Goal: Information Seeking & Learning: Check status

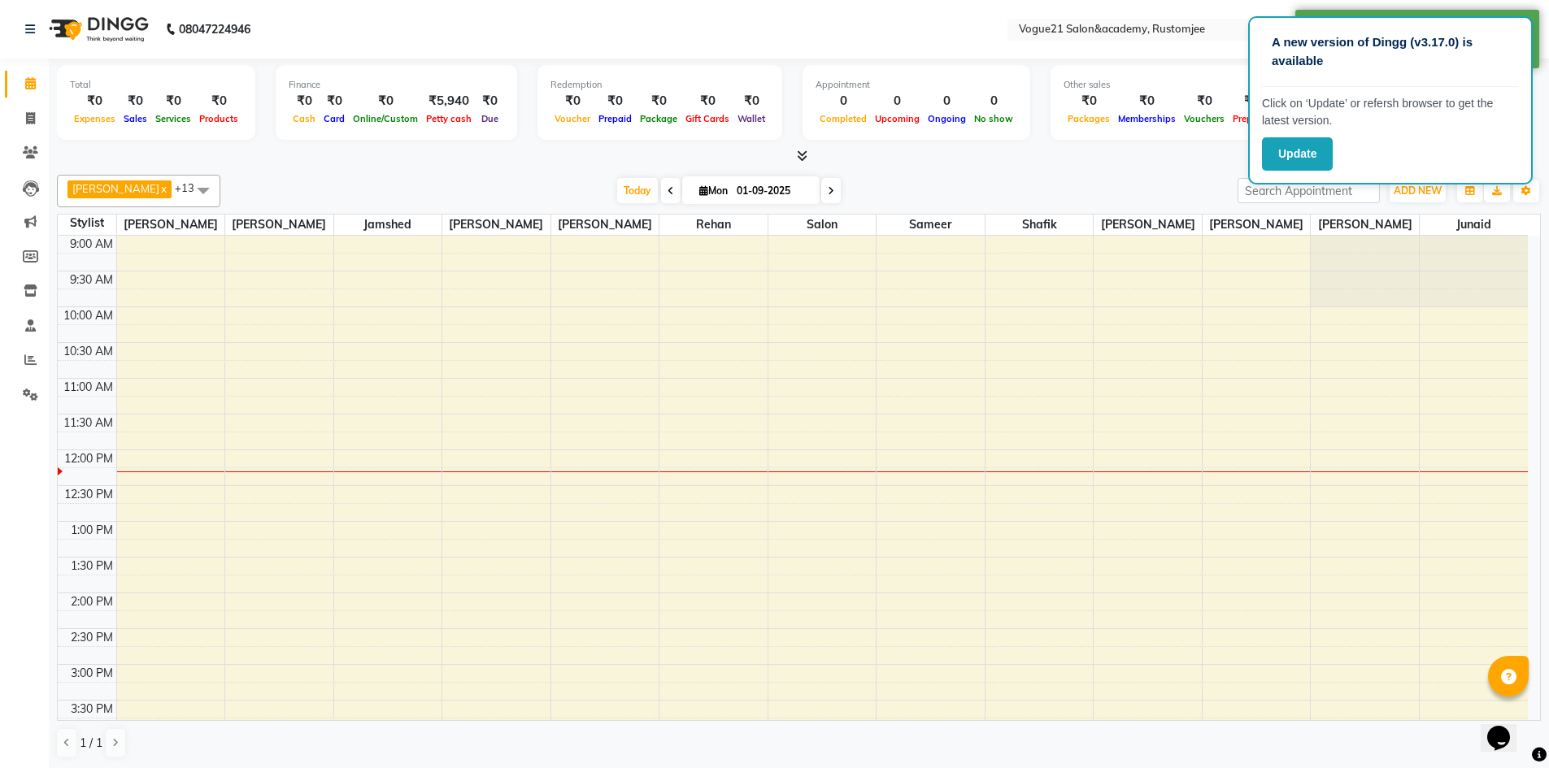
click at [1209, 179] on div "[DATE] [DATE]" at bounding box center [728, 191] width 1001 height 24
click at [1181, 168] on div "[PERSON_NAME] x [PERSON_NAME] x Jamshed x [PERSON_NAME] x [PERSON_NAME] x [PERS…" at bounding box center [799, 466] width 1484 height 597
click at [33, 353] on icon at bounding box center [30, 359] width 12 height 12
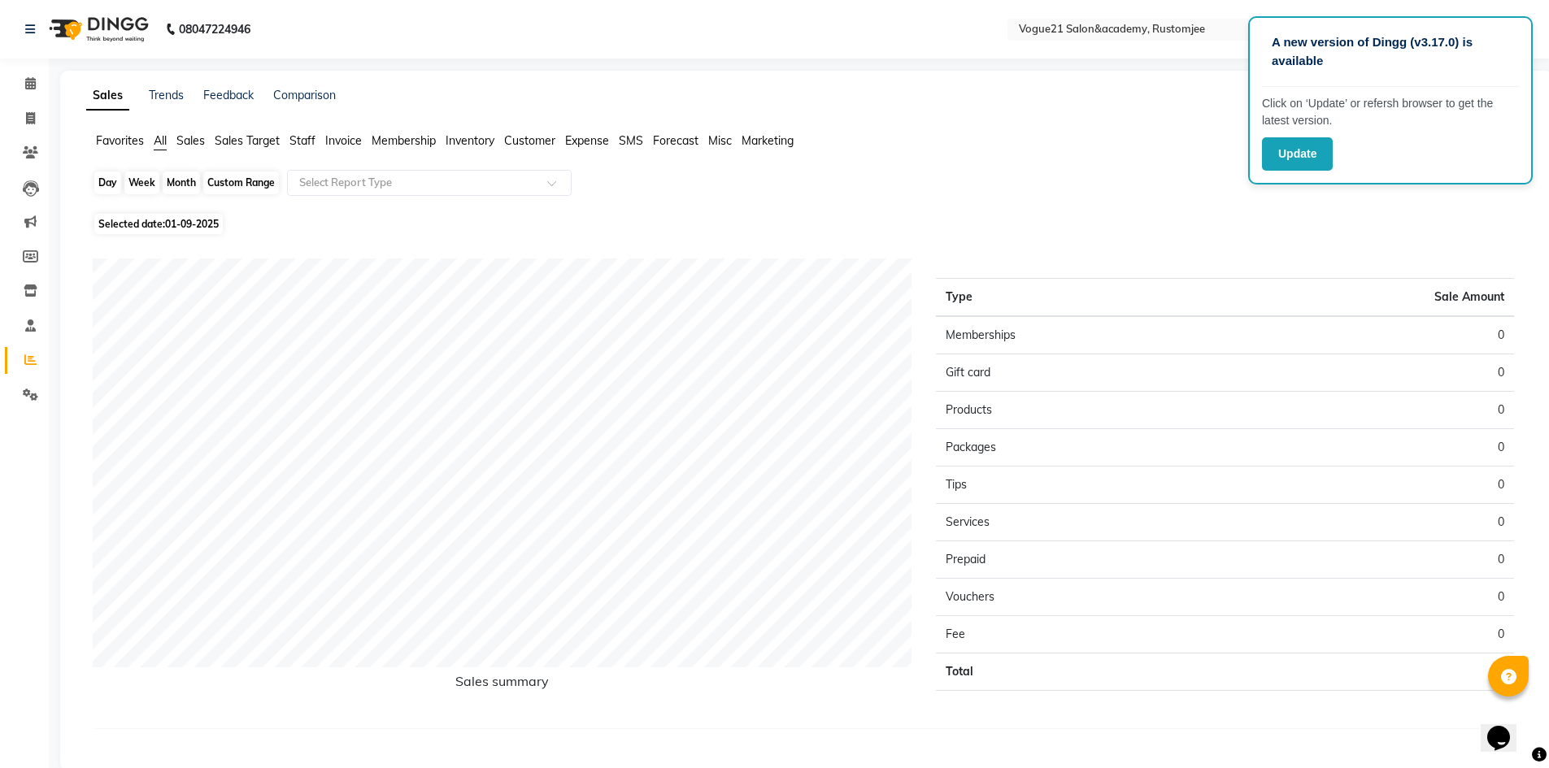
click at [103, 181] on div "Day" at bounding box center [107, 183] width 27 height 23
select select "9"
select select "2025"
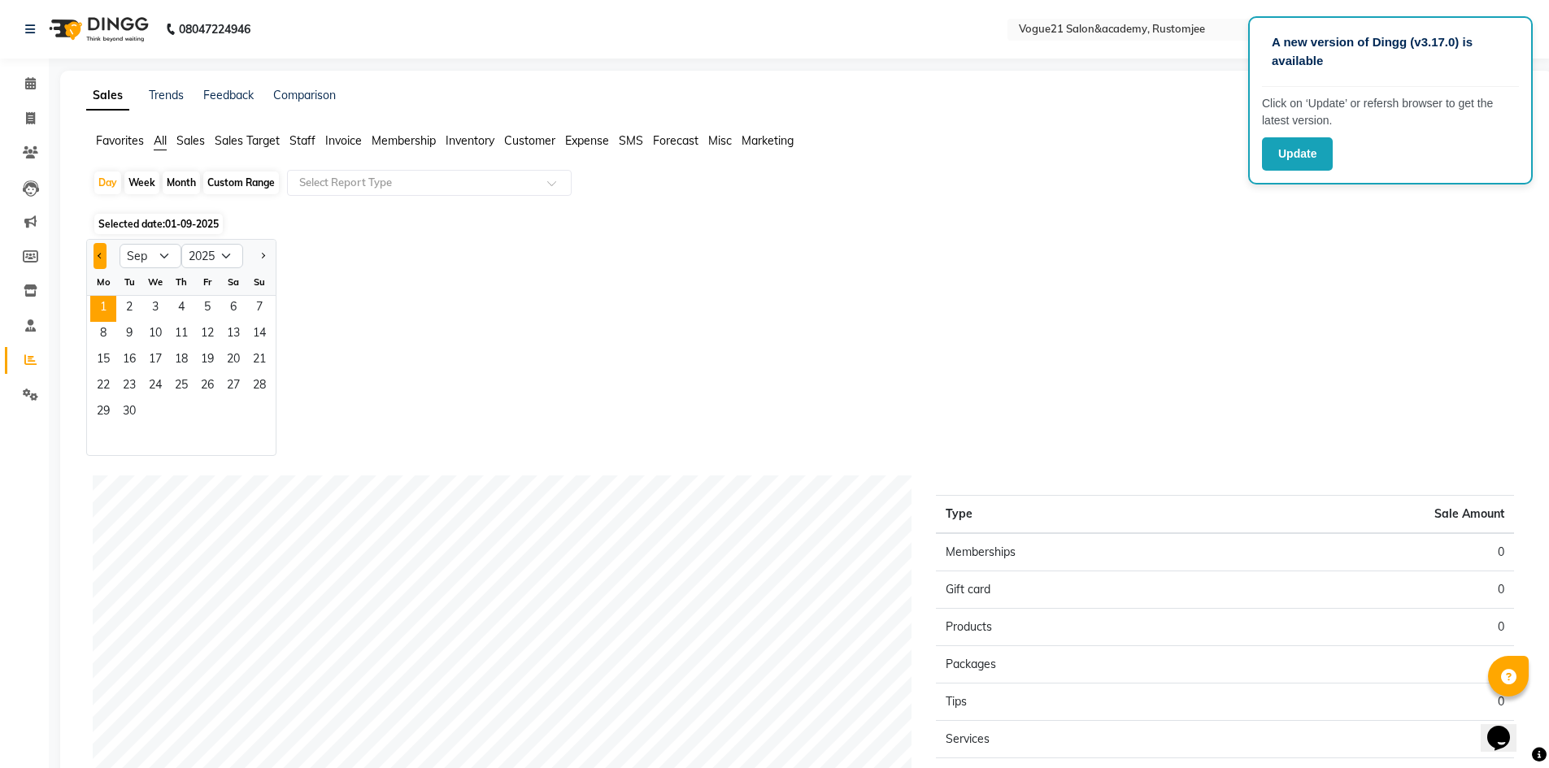
click at [100, 263] on button "Previous month" at bounding box center [99, 256] width 13 height 26
select select "8"
click at [259, 411] on span "31" at bounding box center [259, 413] width 26 height 26
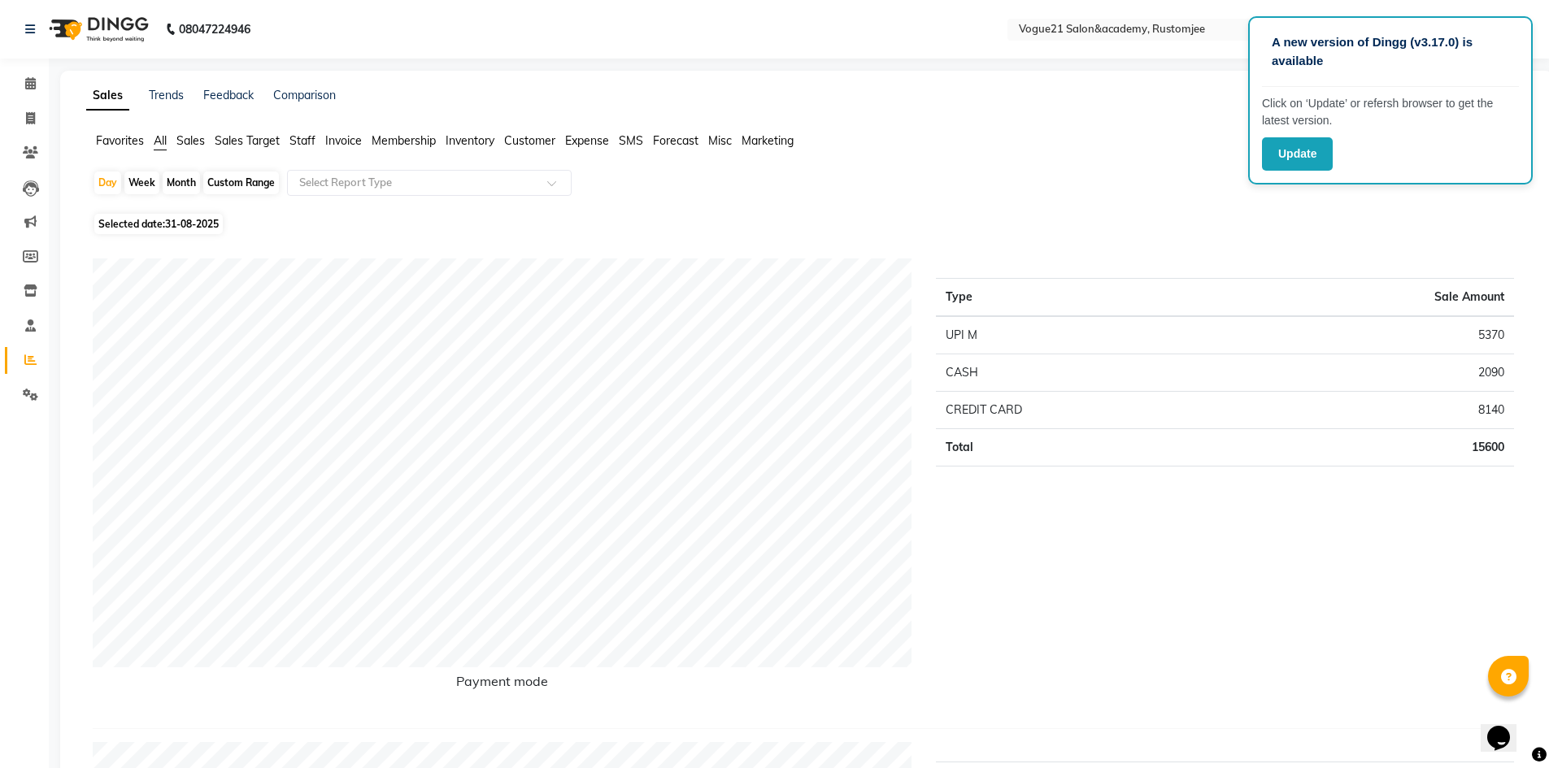
click at [301, 141] on span "Staff" at bounding box center [302, 140] width 26 height 15
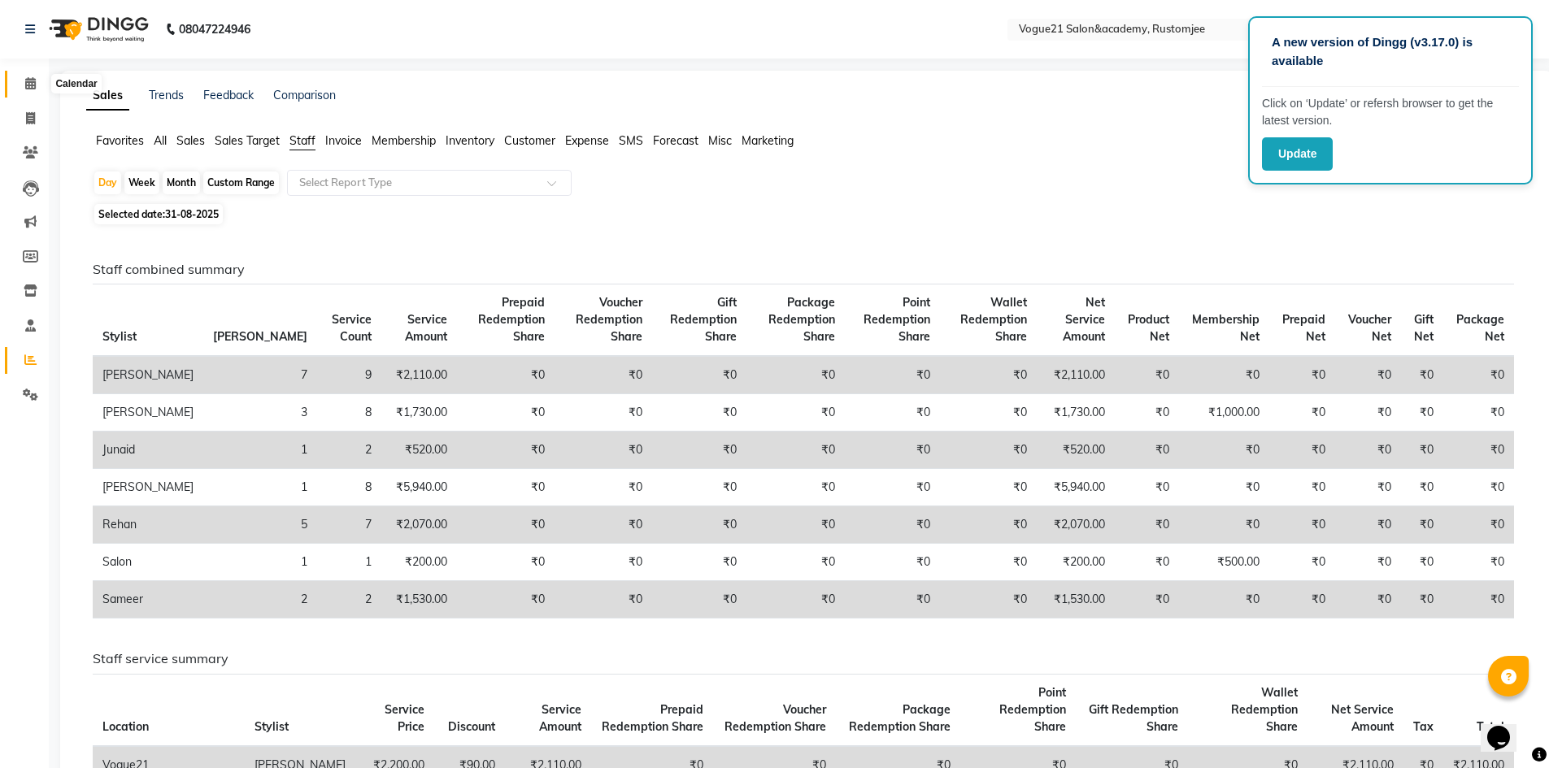
click at [21, 76] on span at bounding box center [30, 84] width 28 height 19
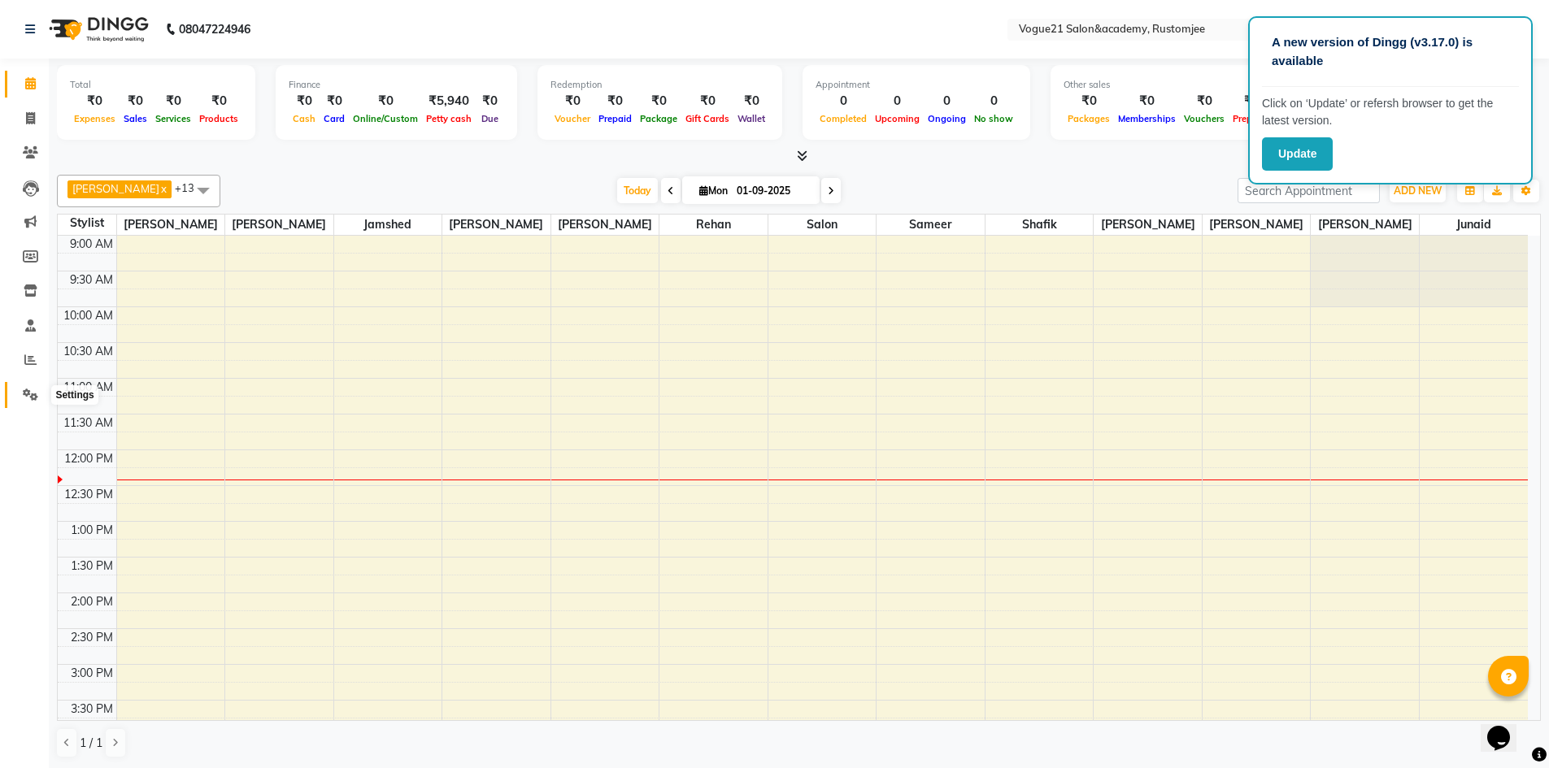
click at [38, 388] on span at bounding box center [30, 395] width 28 height 19
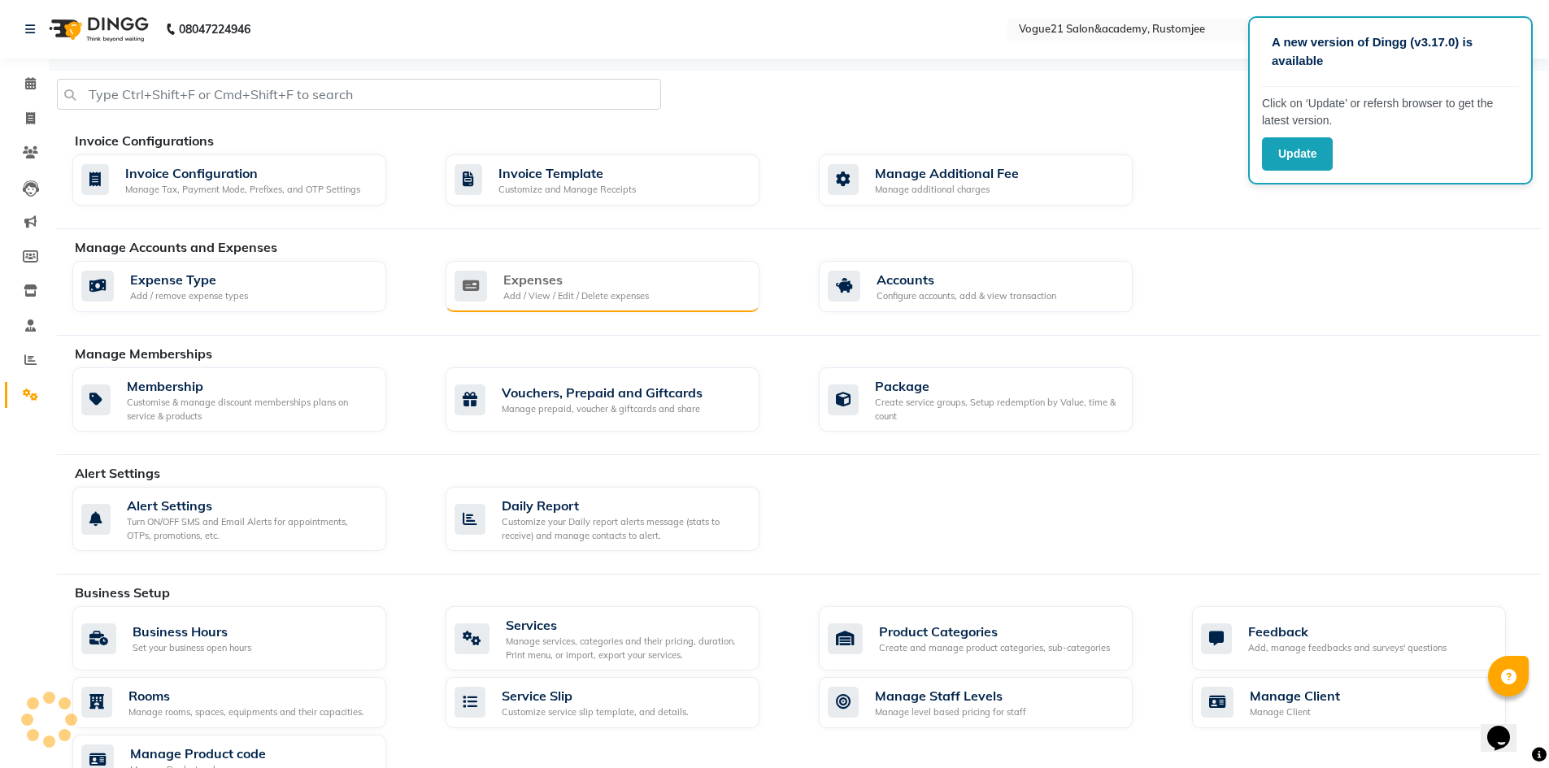
click at [633, 298] on div "Add / View / Edit / Delete expenses" at bounding box center [576, 296] width 146 height 14
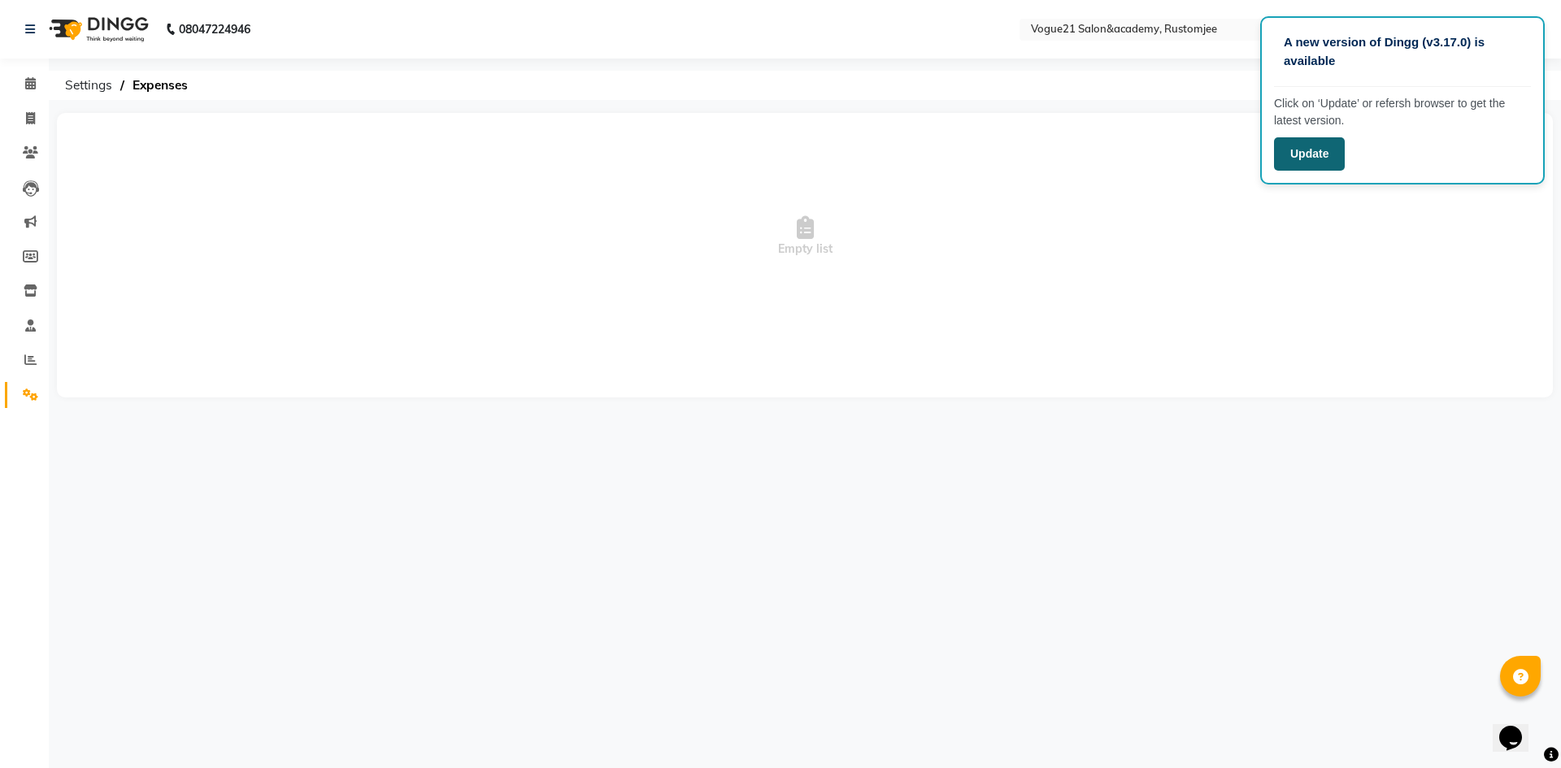
click at [1309, 159] on button "Update" at bounding box center [1309, 153] width 71 height 33
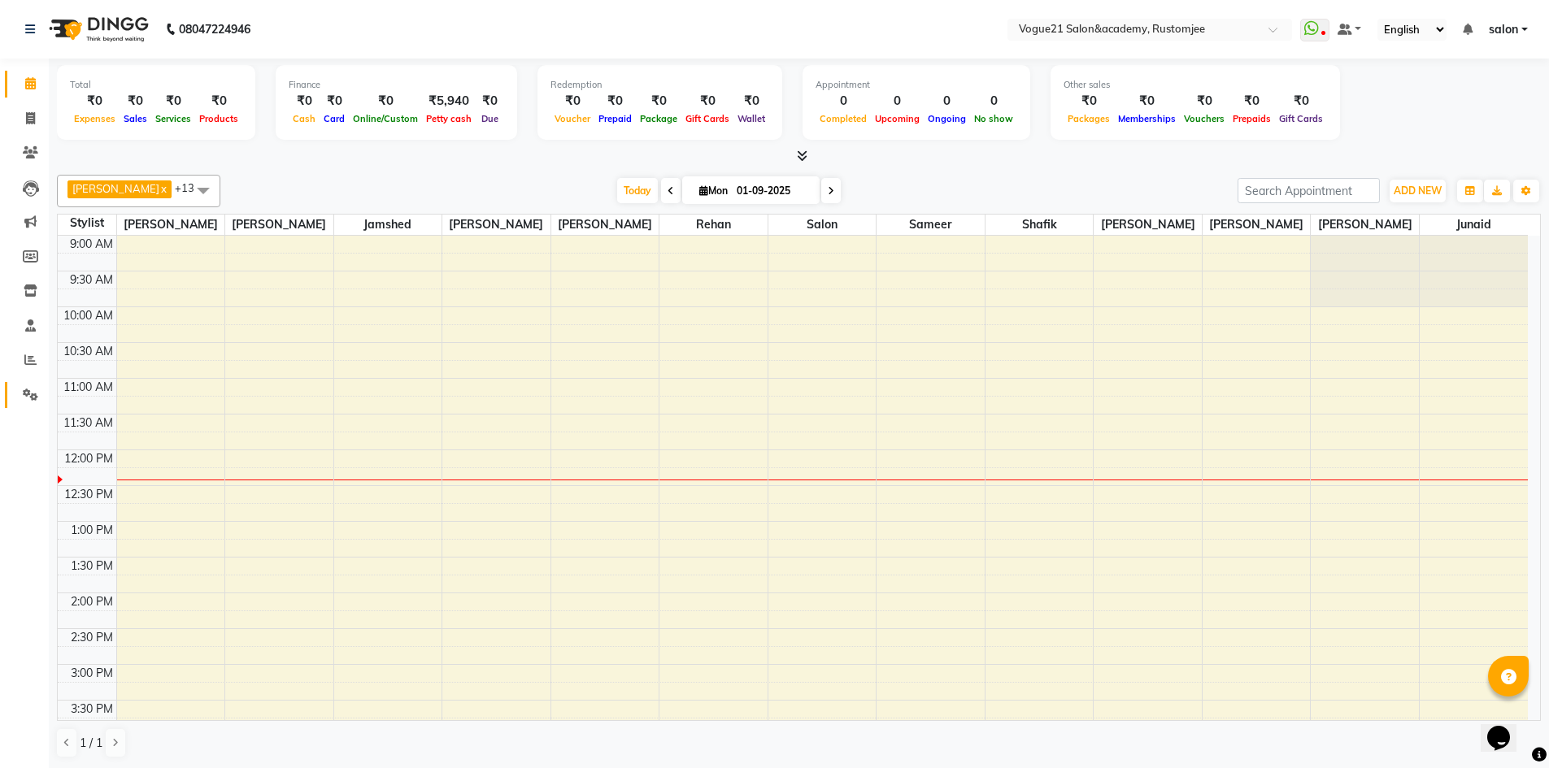
click at [41, 384] on link "Settings" at bounding box center [24, 395] width 39 height 27
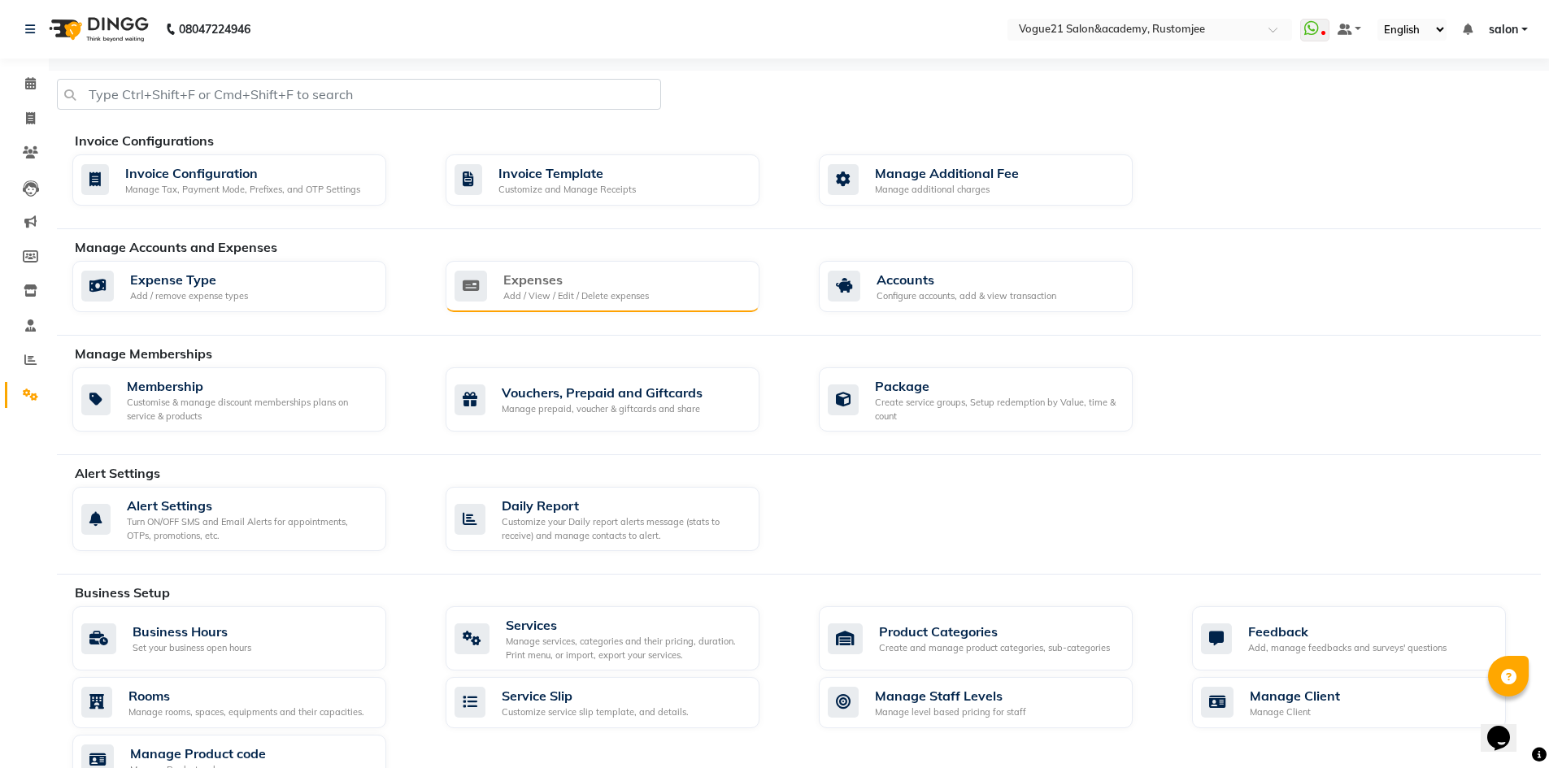
click at [628, 288] on div "Expenses" at bounding box center [576, 280] width 146 height 20
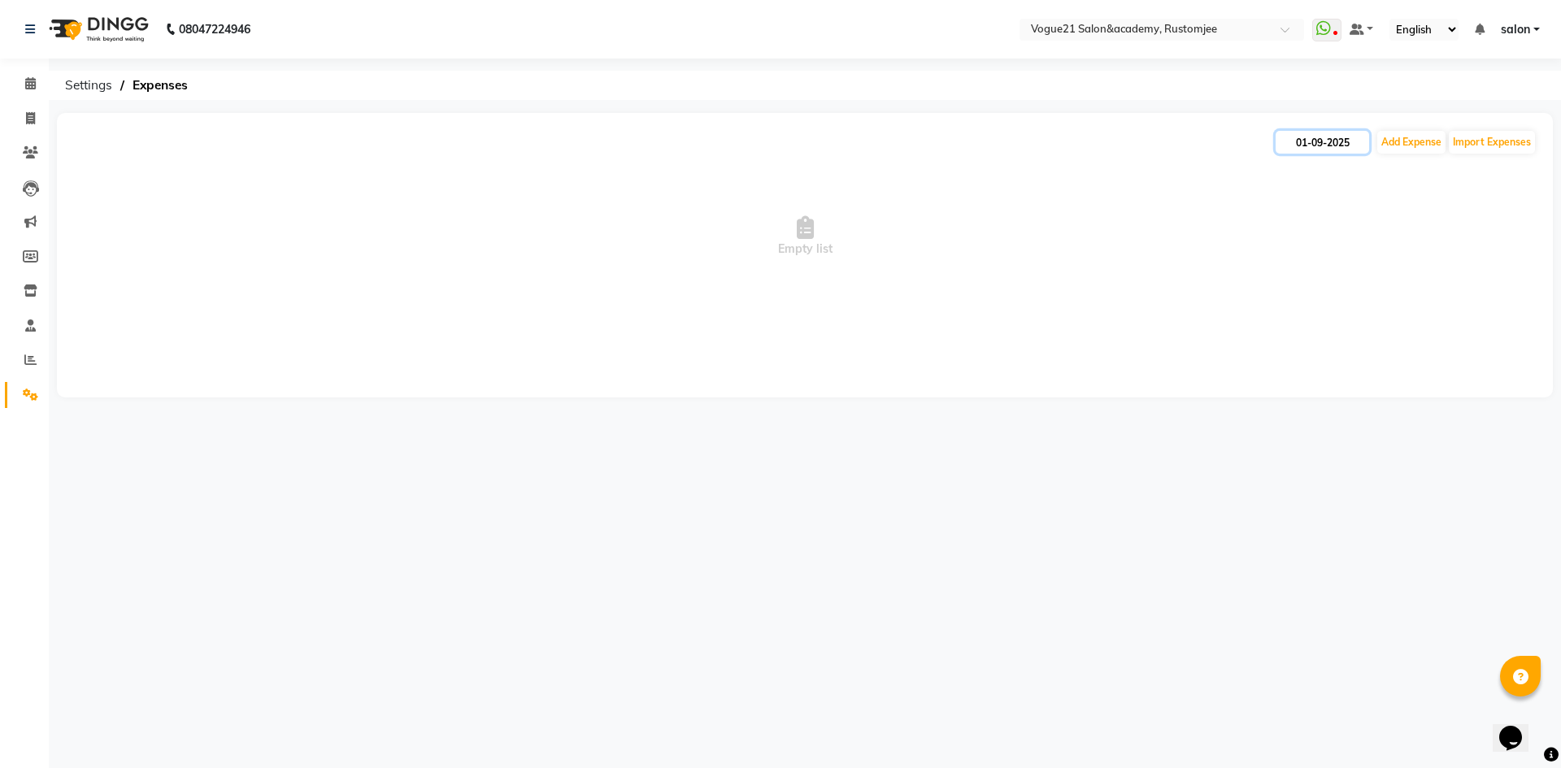
click at [1329, 135] on input "01-09-2025" at bounding box center [1322, 142] width 93 height 23
select select "9"
select select "2025"
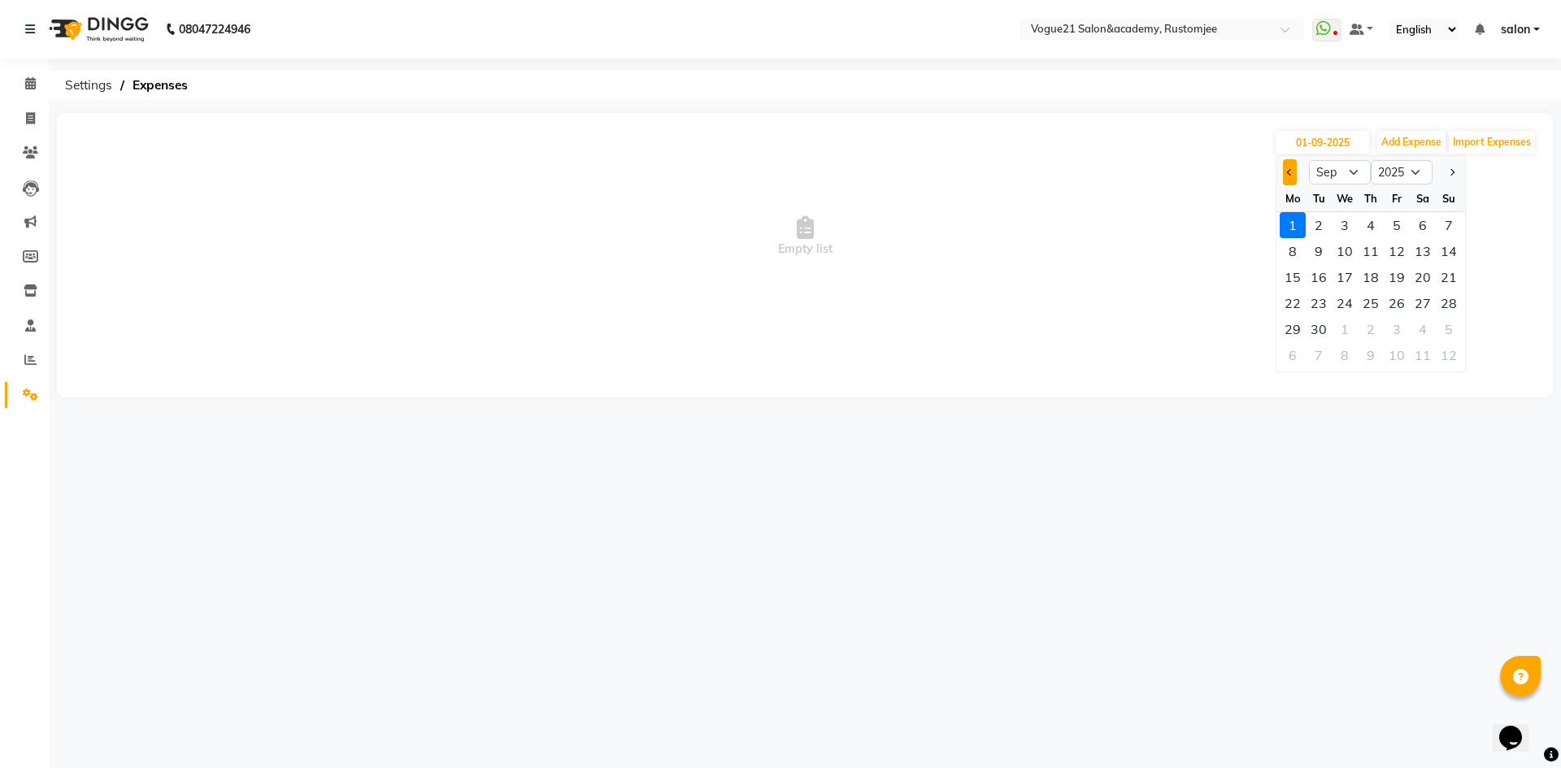
click at [1289, 176] on span "Previous month" at bounding box center [1290, 172] width 7 height 7
select select "8"
click at [1441, 326] on div "31" at bounding box center [1449, 329] width 26 height 26
type input "31-08-2025"
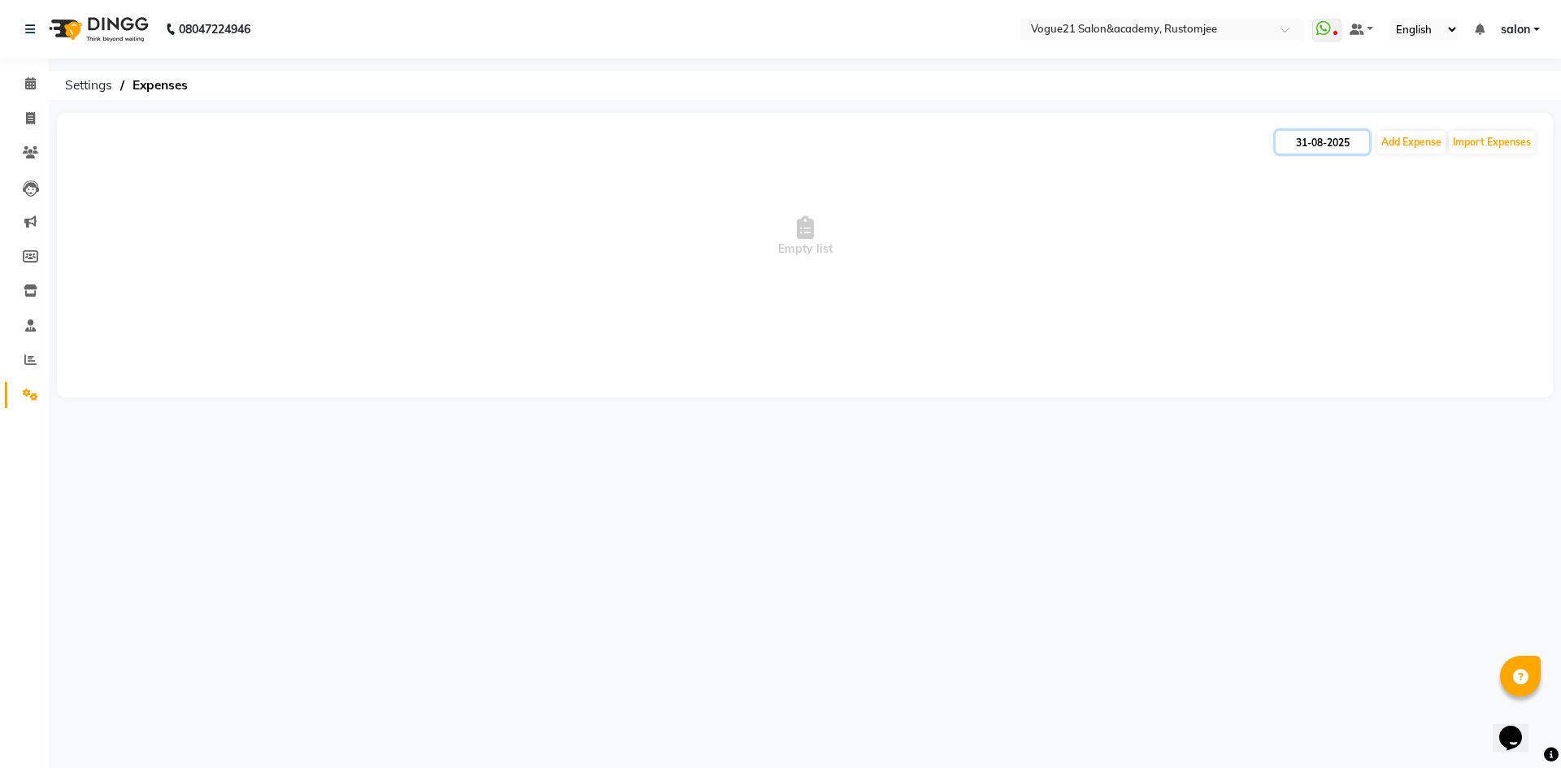
click at [1329, 143] on input "31-08-2025" at bounding box center [1322, 142] width 93 height 23
select select "8"
select select "2025"
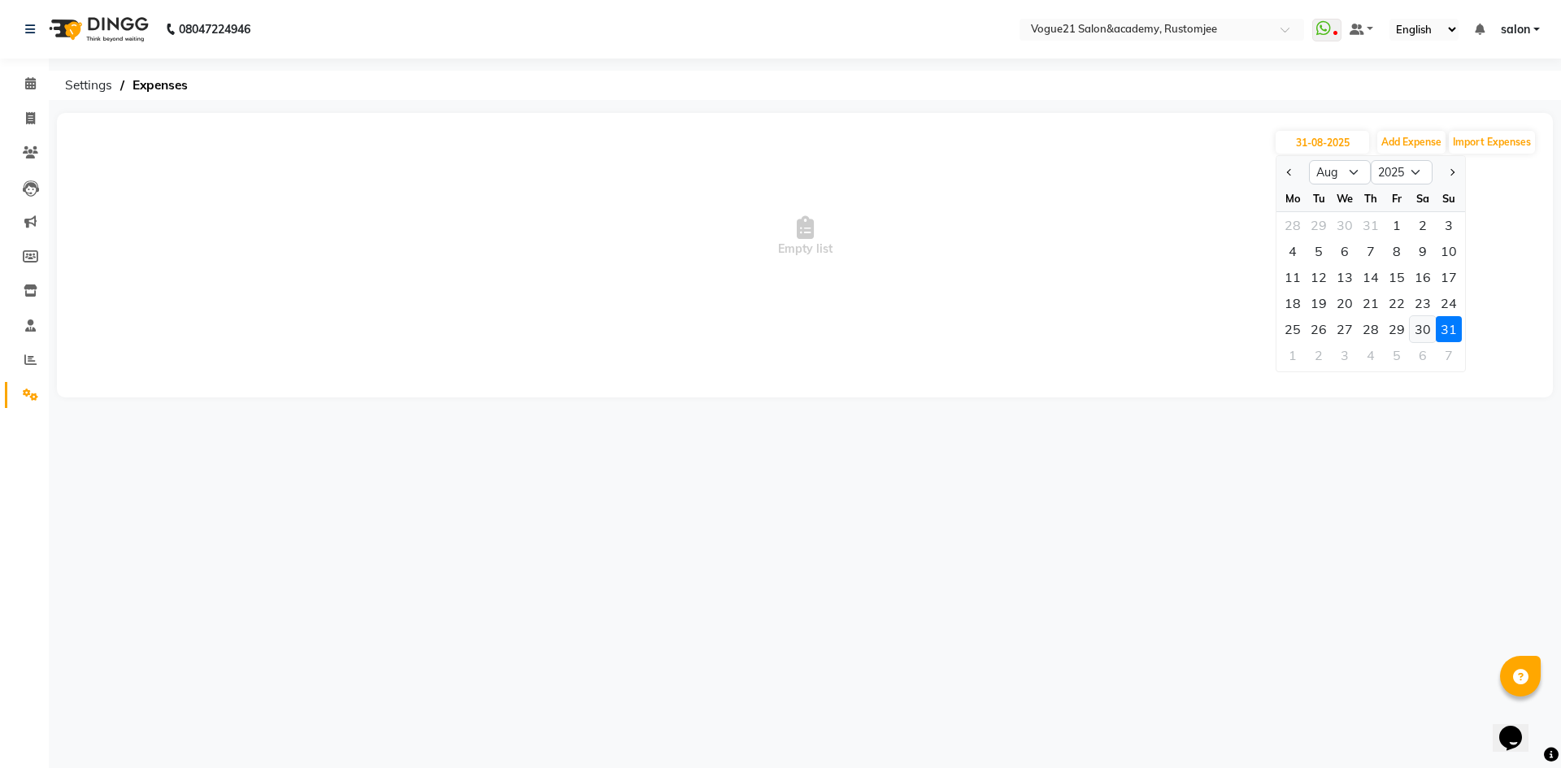
click at [1418, 329] on div "30" at bounding box center [1423, 329] width 26 height 26
type input "30-08-2025"
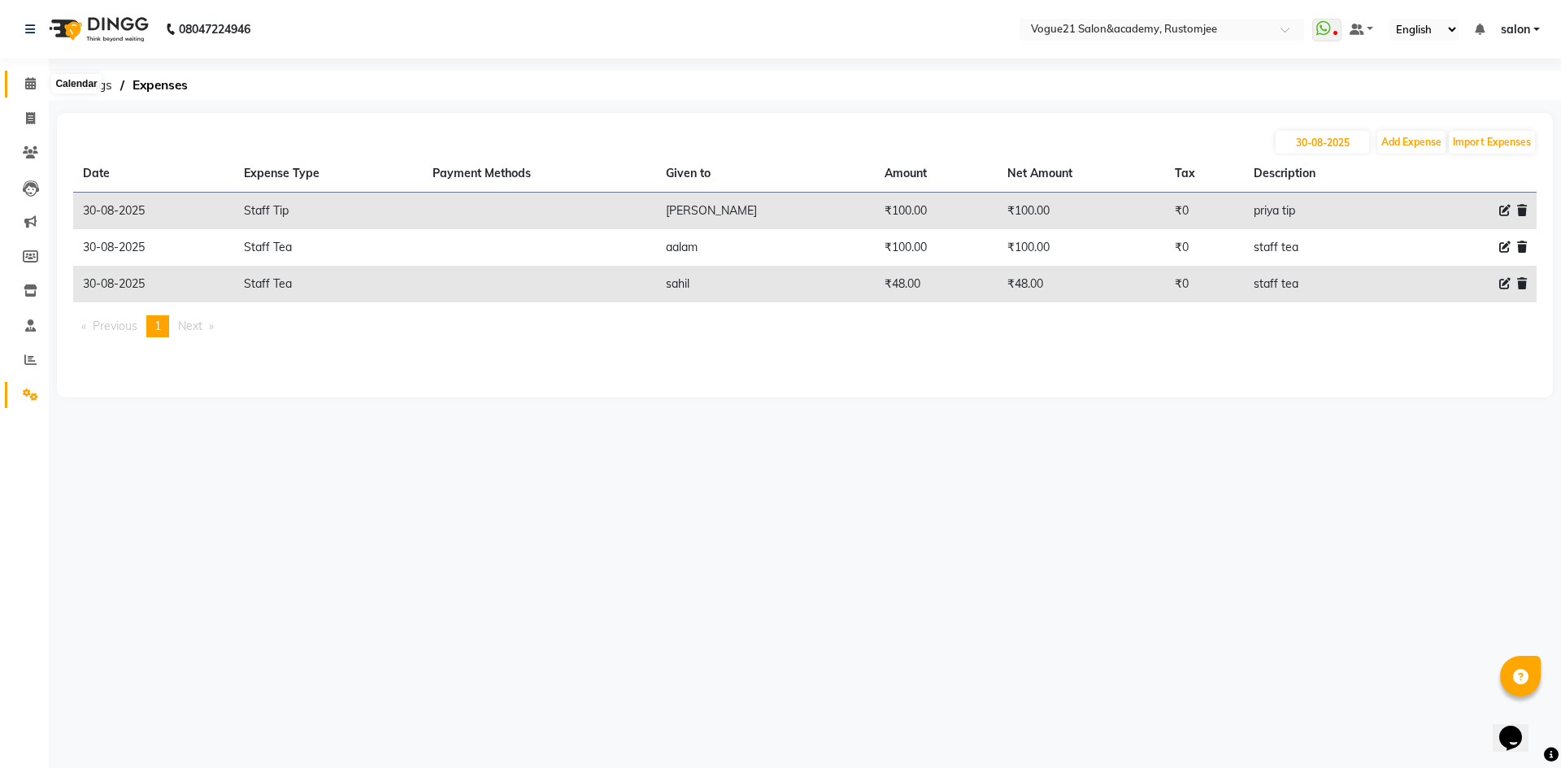
click at [20, 83] on span at bounding box center [30, 84] width 28 height 19
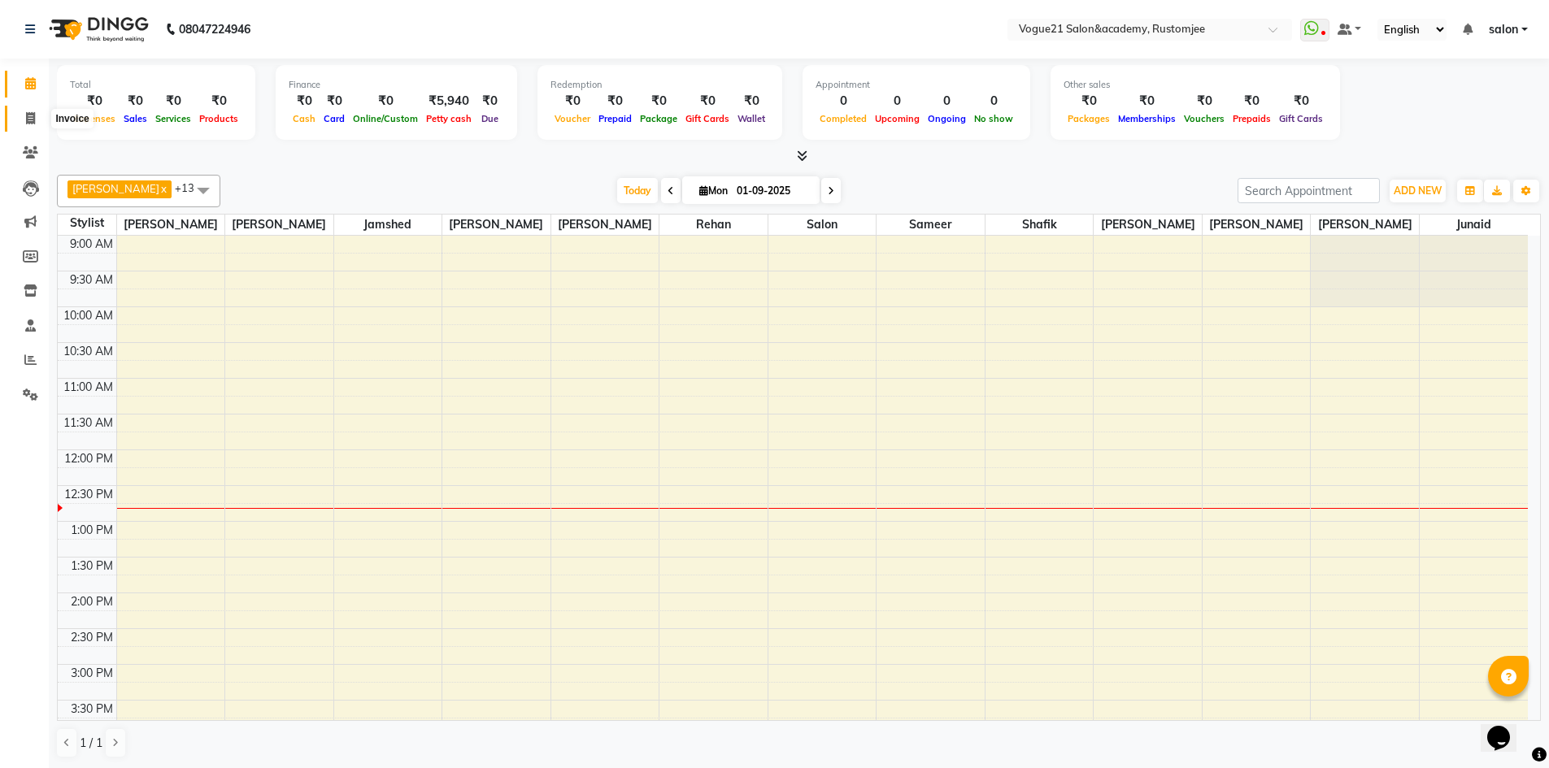
drag, startPoint x: 36, startPoint y: 119, endPoint x: 41, endPoint y: 128, distance: 10.6
click at [36, 119] on span at bounding box center [30, 119] width 28 height 19
select select "8171"
select select "service"
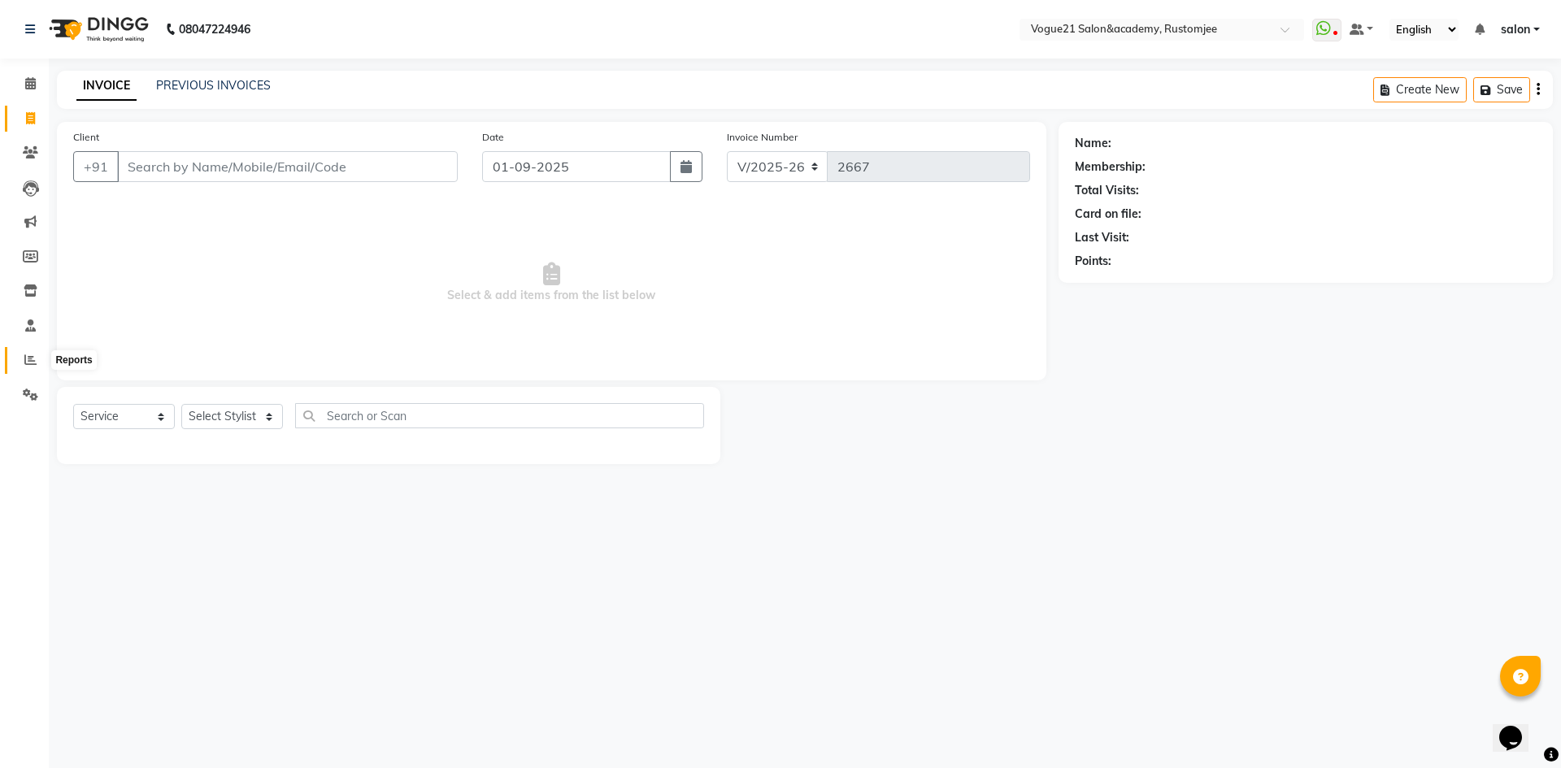
click at [18, 362] on span at bounding box center [30, 360] width 28 height 19
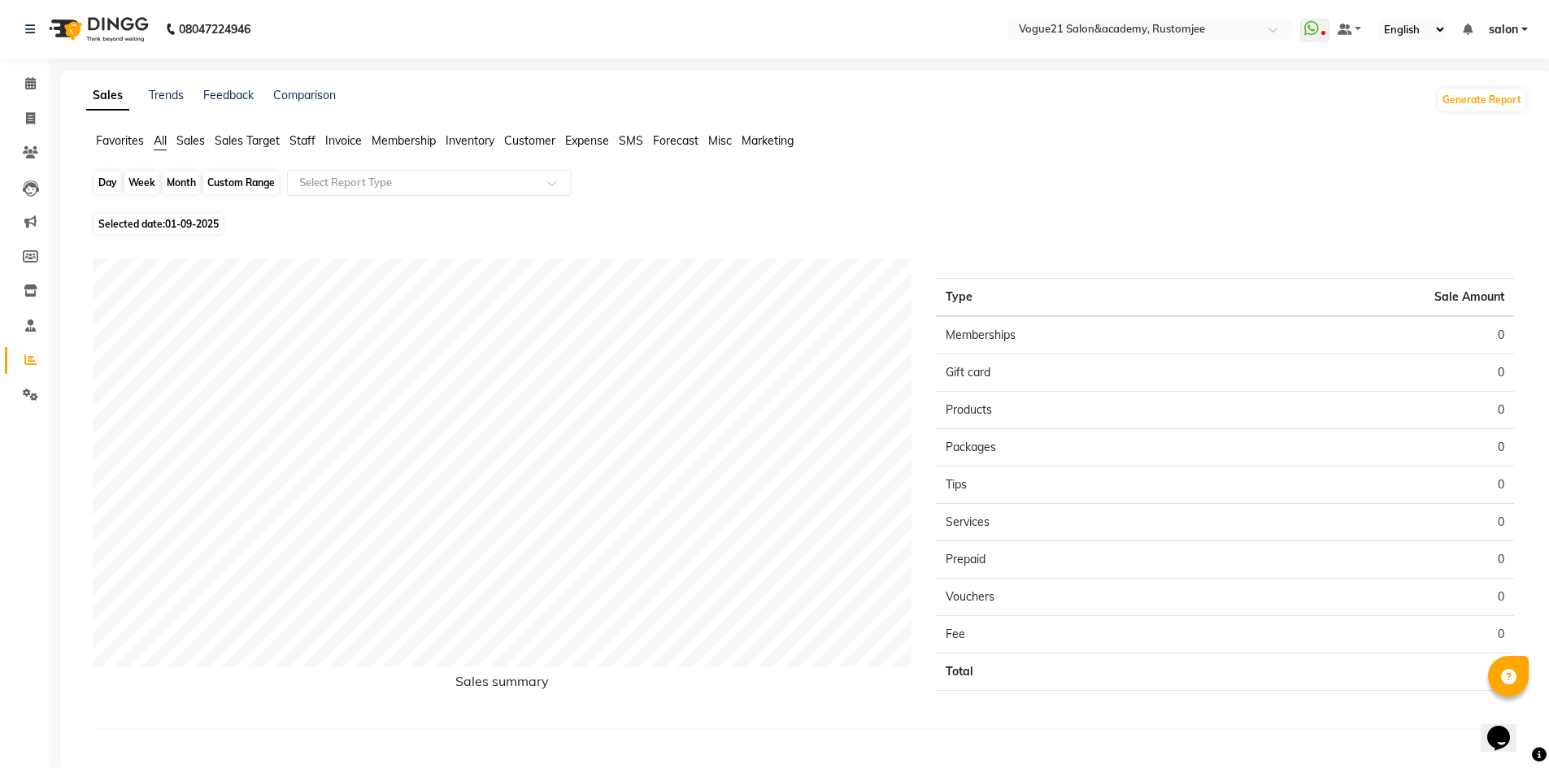
click at [111, 187] on div "Day" at bounding box center [107, 183] width 27 height 23
select select "9"
select select "2025"
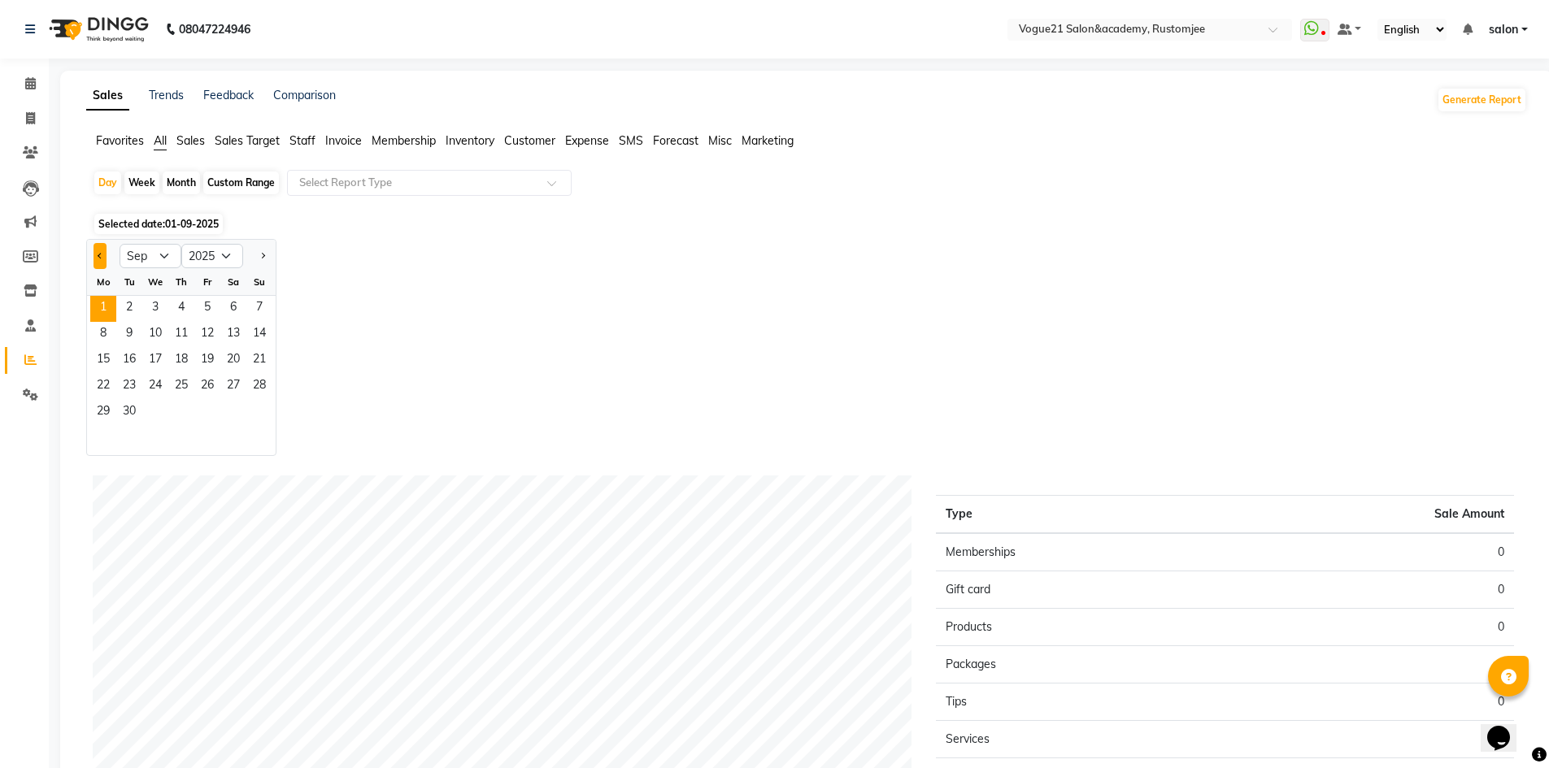
click at [102, 246] on button "Previous month" at bounding box center [99, 256] width 13 height 26
select select "8"
click at [270, 416] on span "31" at bounding box center [259, 413] width 26 height 26
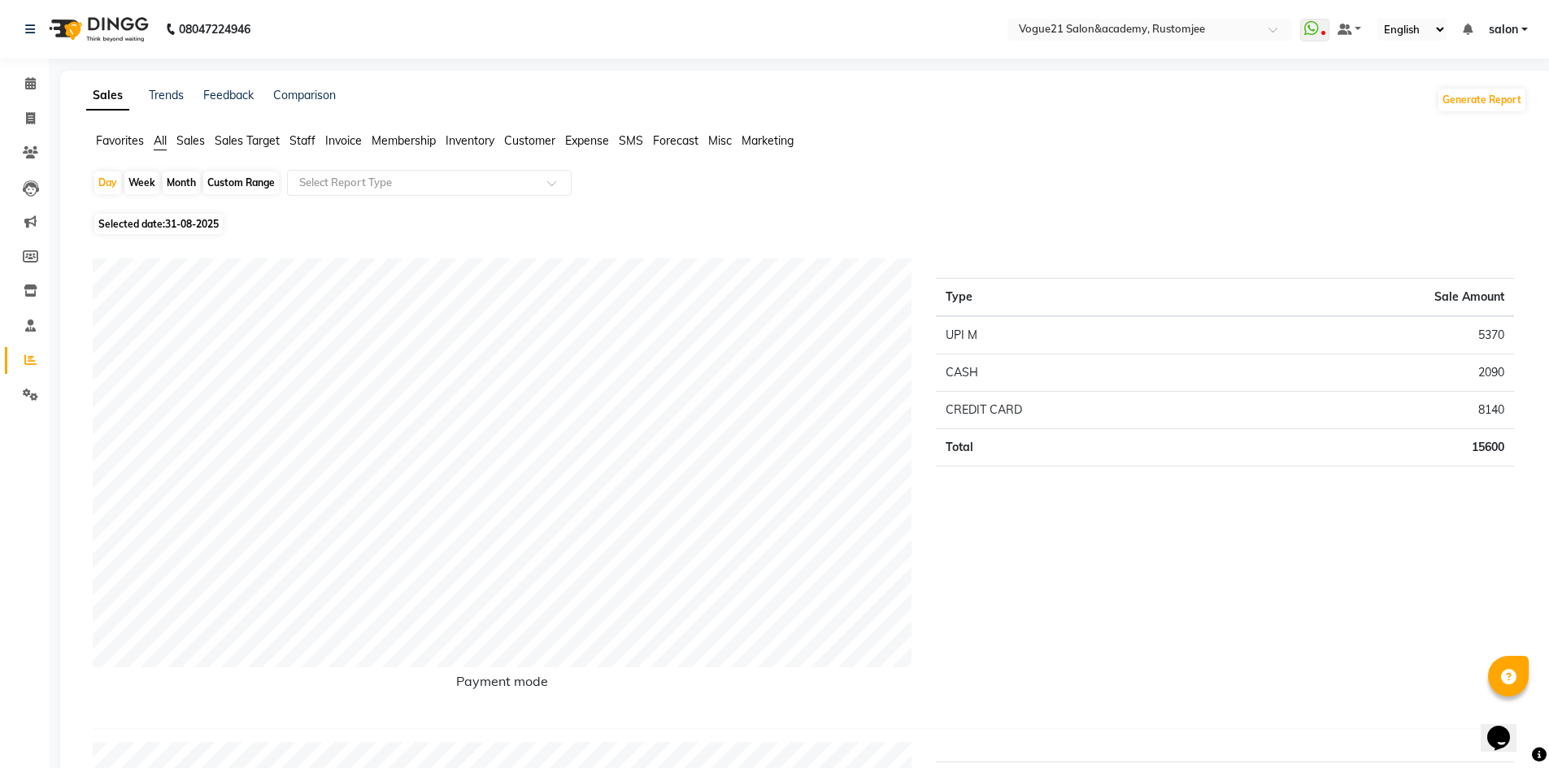
click at [298, 137] on span "Staff" at bounding box center [302, 140] width 26 height 15
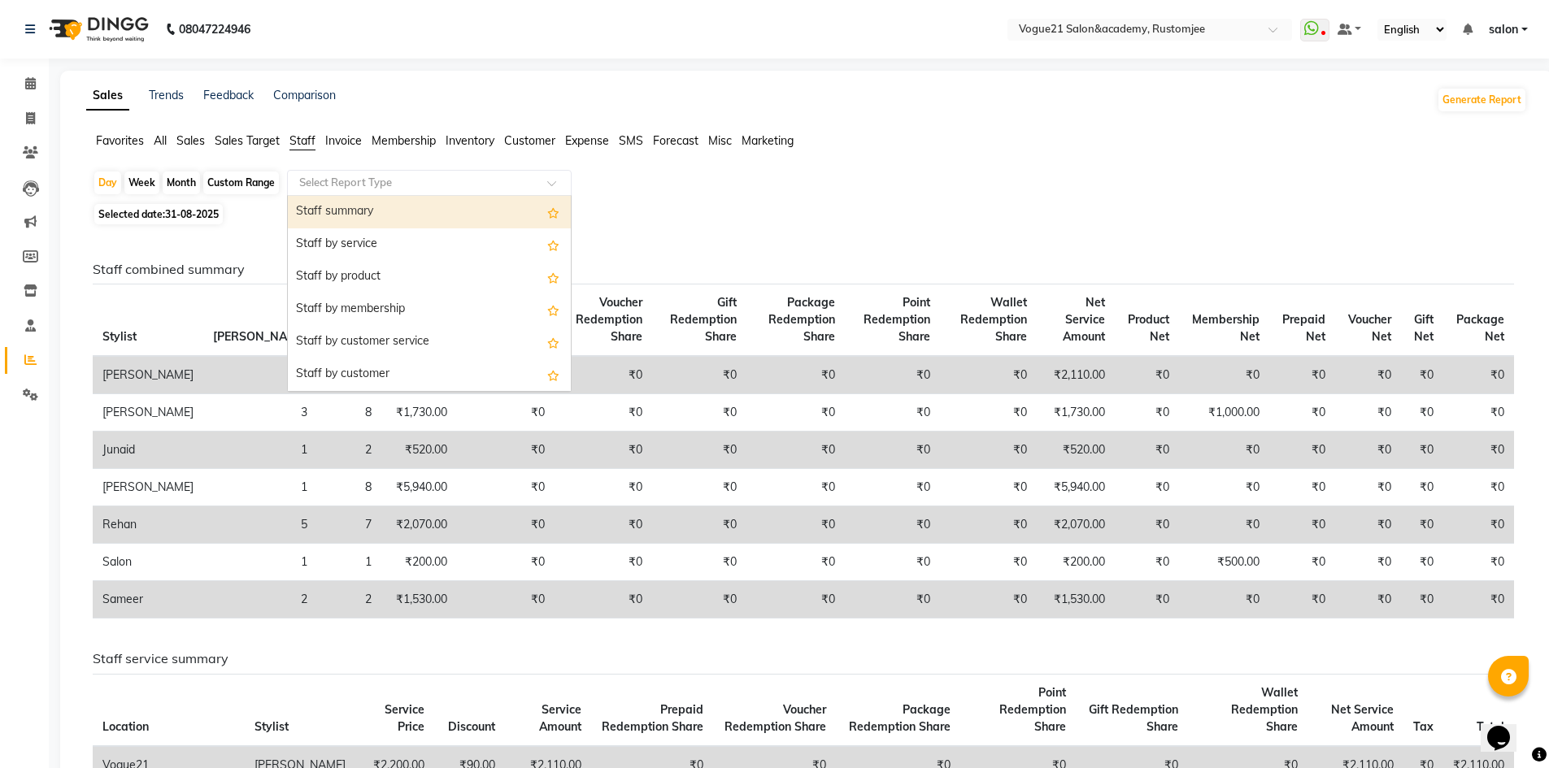
click at [375, 185] on input "text" at bounding box center [413, 183] width 234 height 16
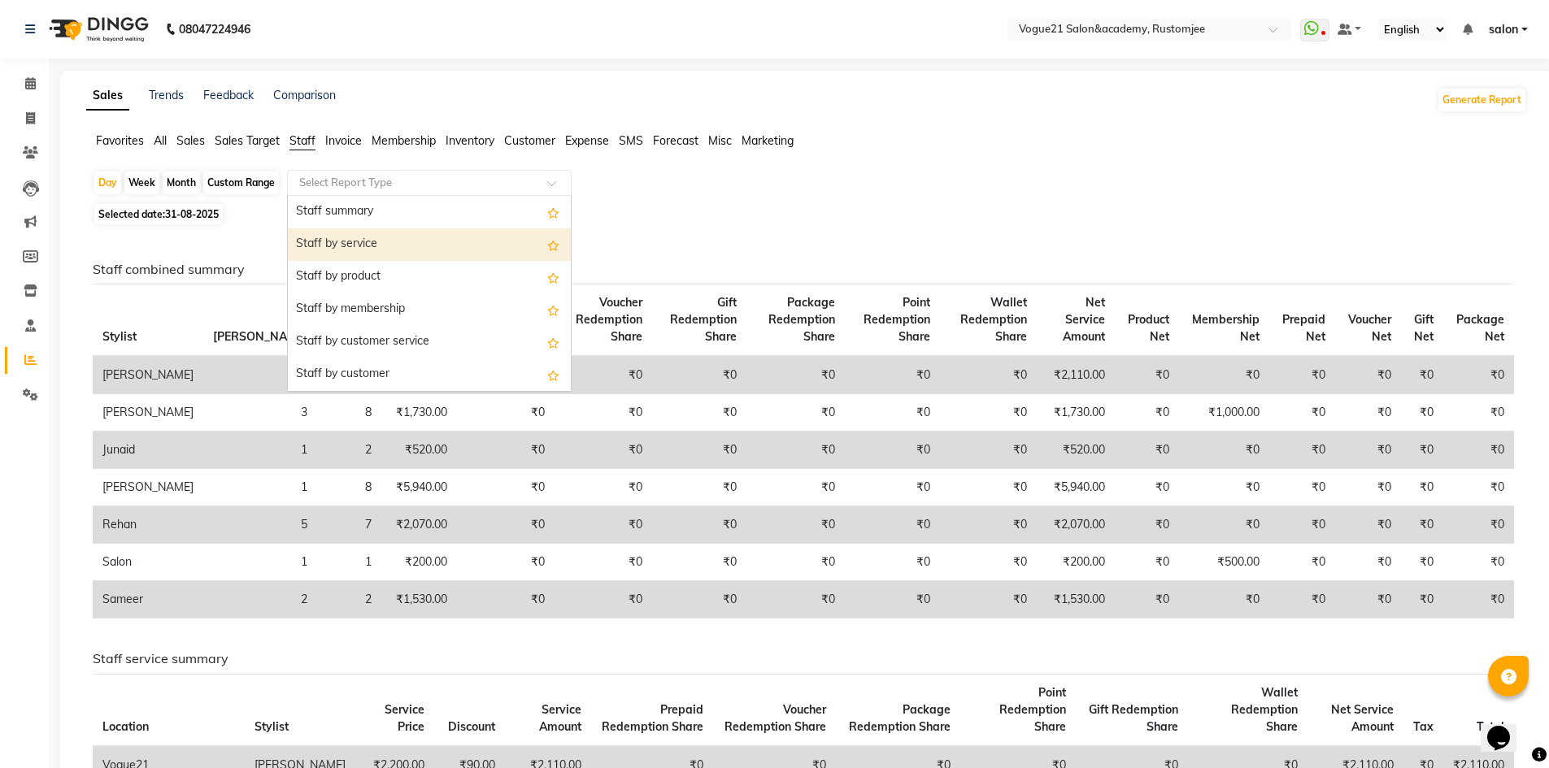
click at [363, 238] on div "Staff by service" at bounding box center [429, 244] width 283 height 33
select select "pdf"
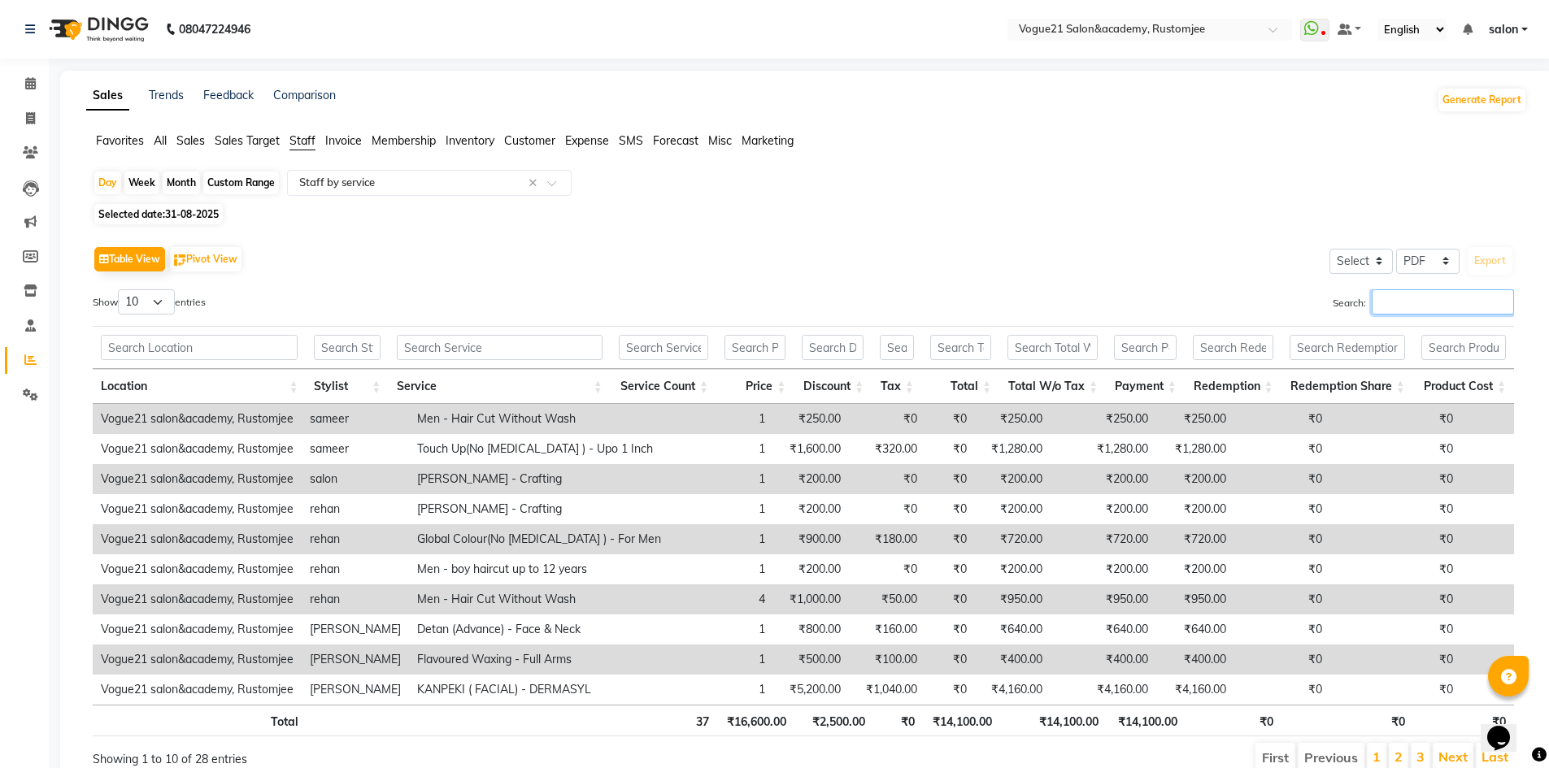
click at [1421, 300] on input "Search:" at bounding box center [1443, 301] width 142 height 25
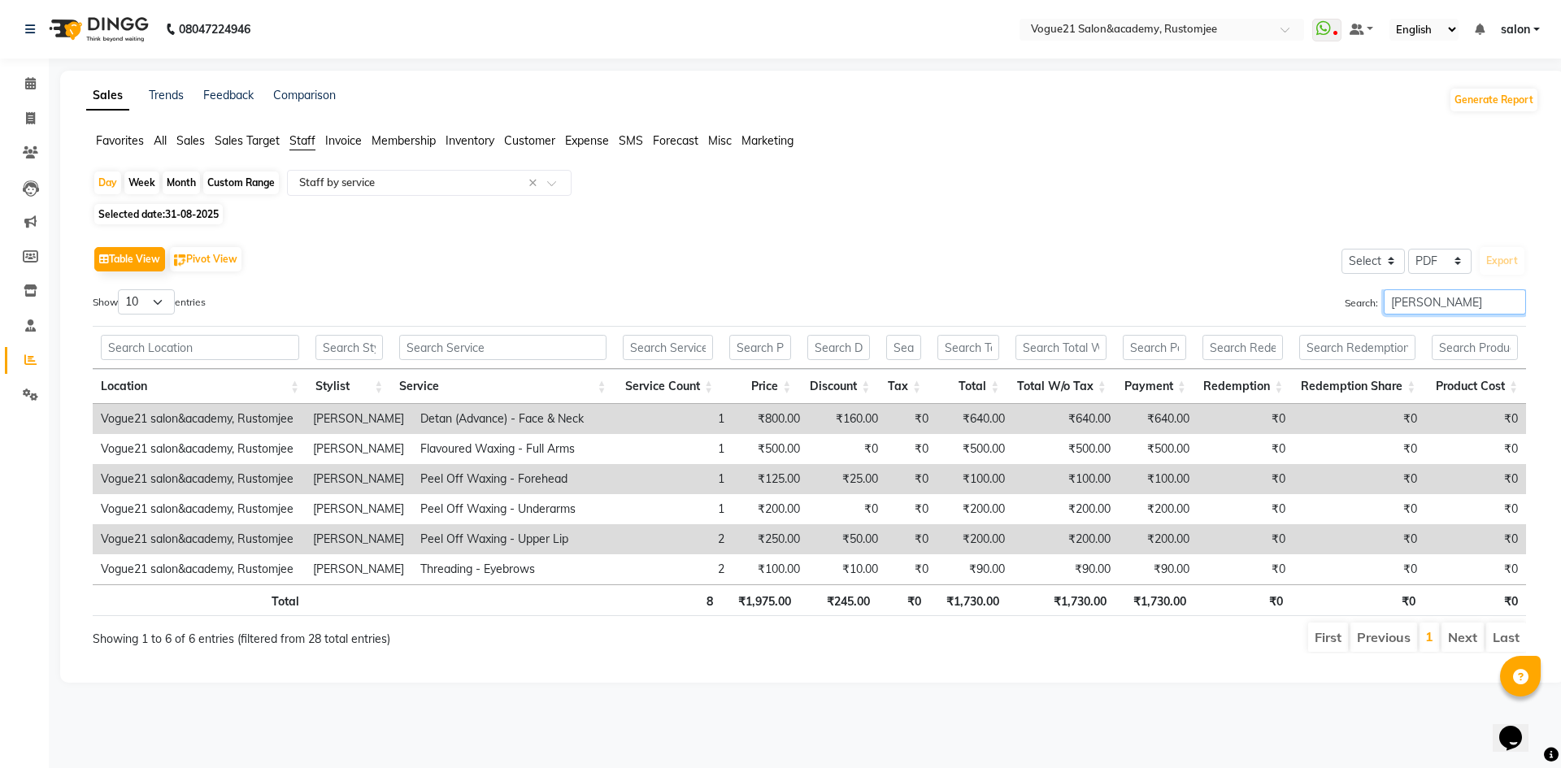
type input "[PERSON_NAME]"
click at [165, 309] on select "10 25 50 100" at bounding box center [146, 301] width 57 height 25
select select "100"
click at [120, 289] on select "10 25 50 100" at bounding box center [146, 301] width 57 height 25
click at [359, 192] on div "Select Report Type × Staff by service ×" at bounding box center [429, 183] width 285 height 26
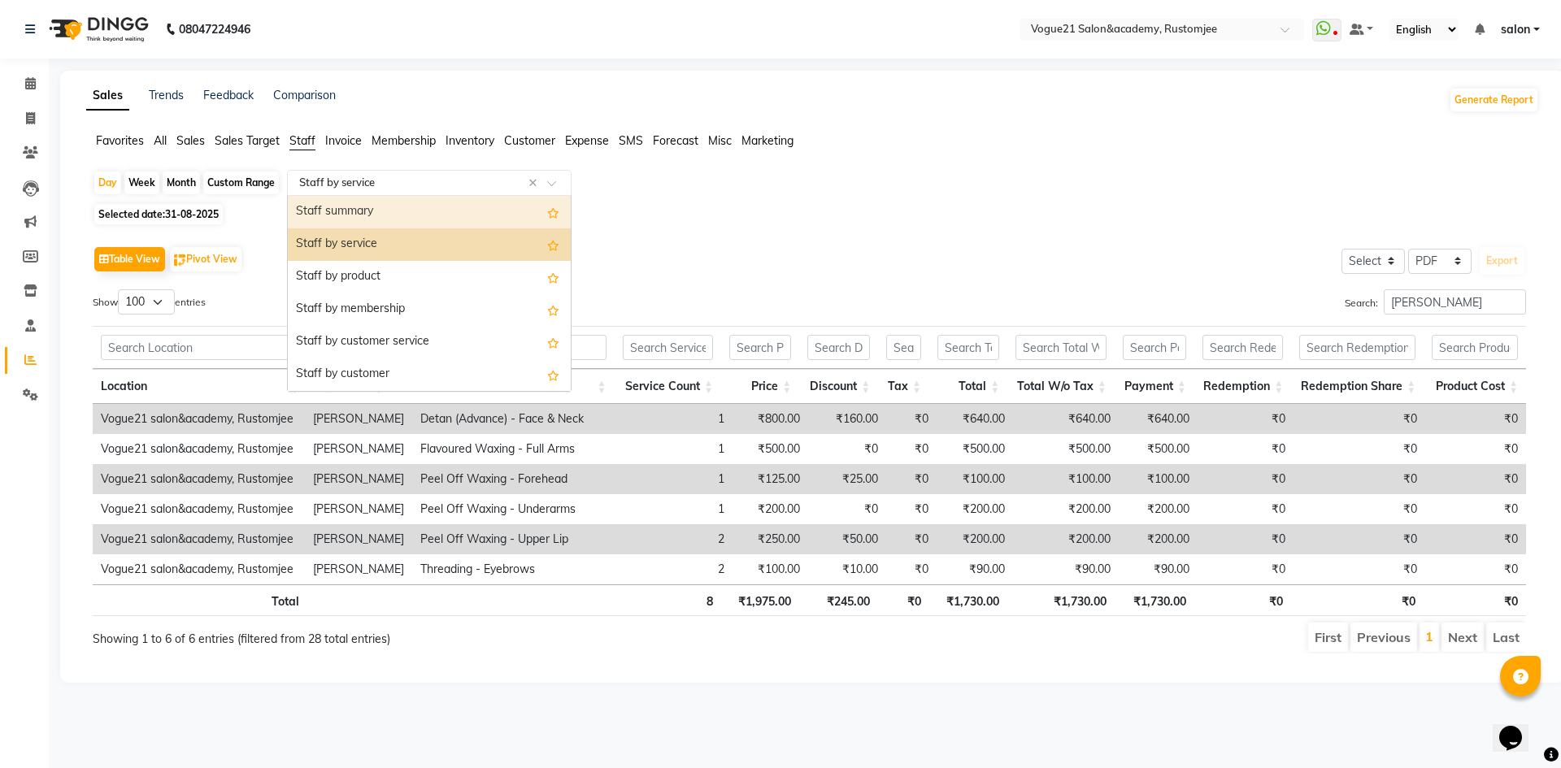
click at [155, 143] on span "All" at bounding box center [160, 140] width 13 height 15
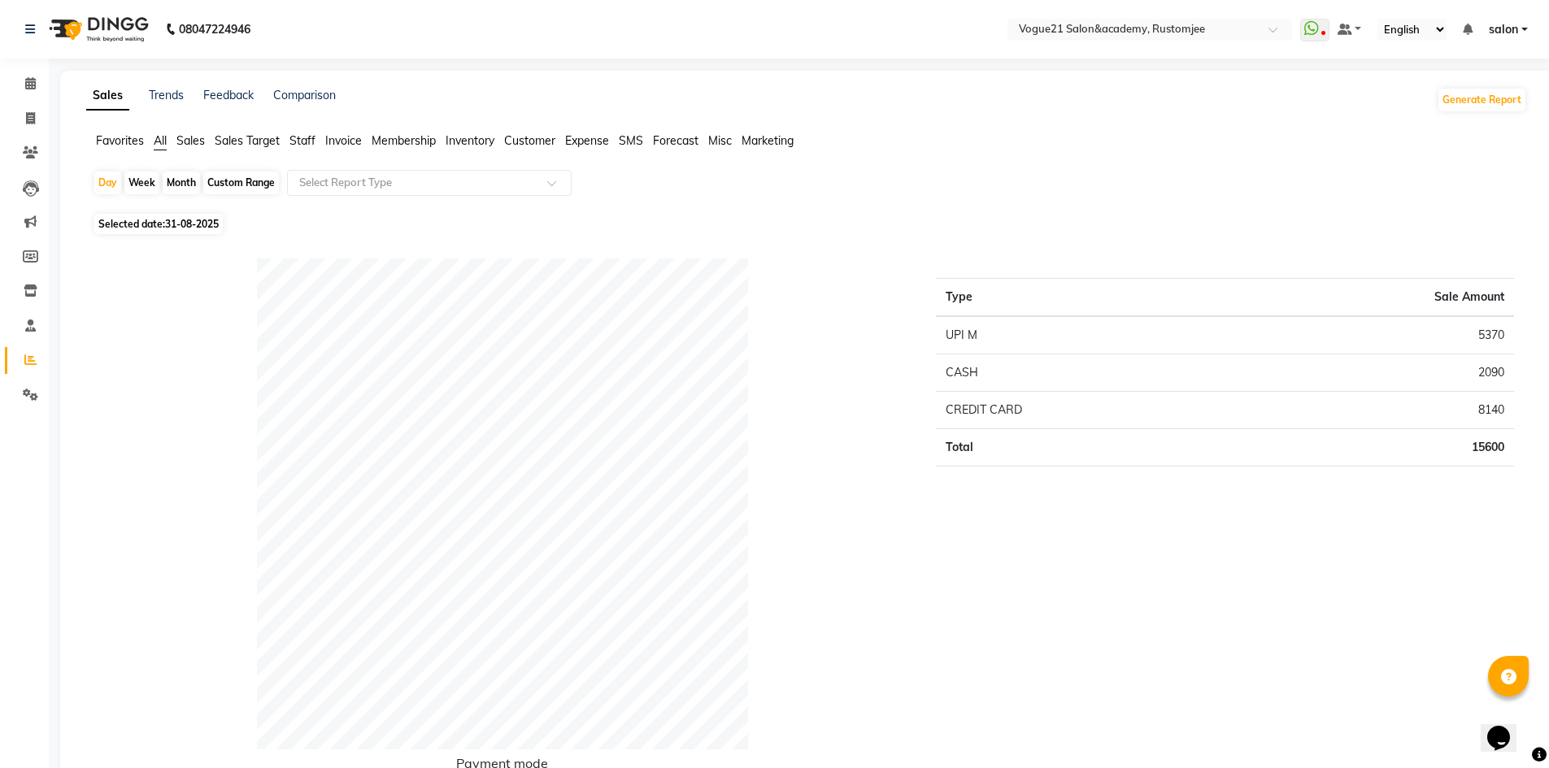
click at [313, 138] on span "Staff" at bounding box center [302, 140] width 26 height 15
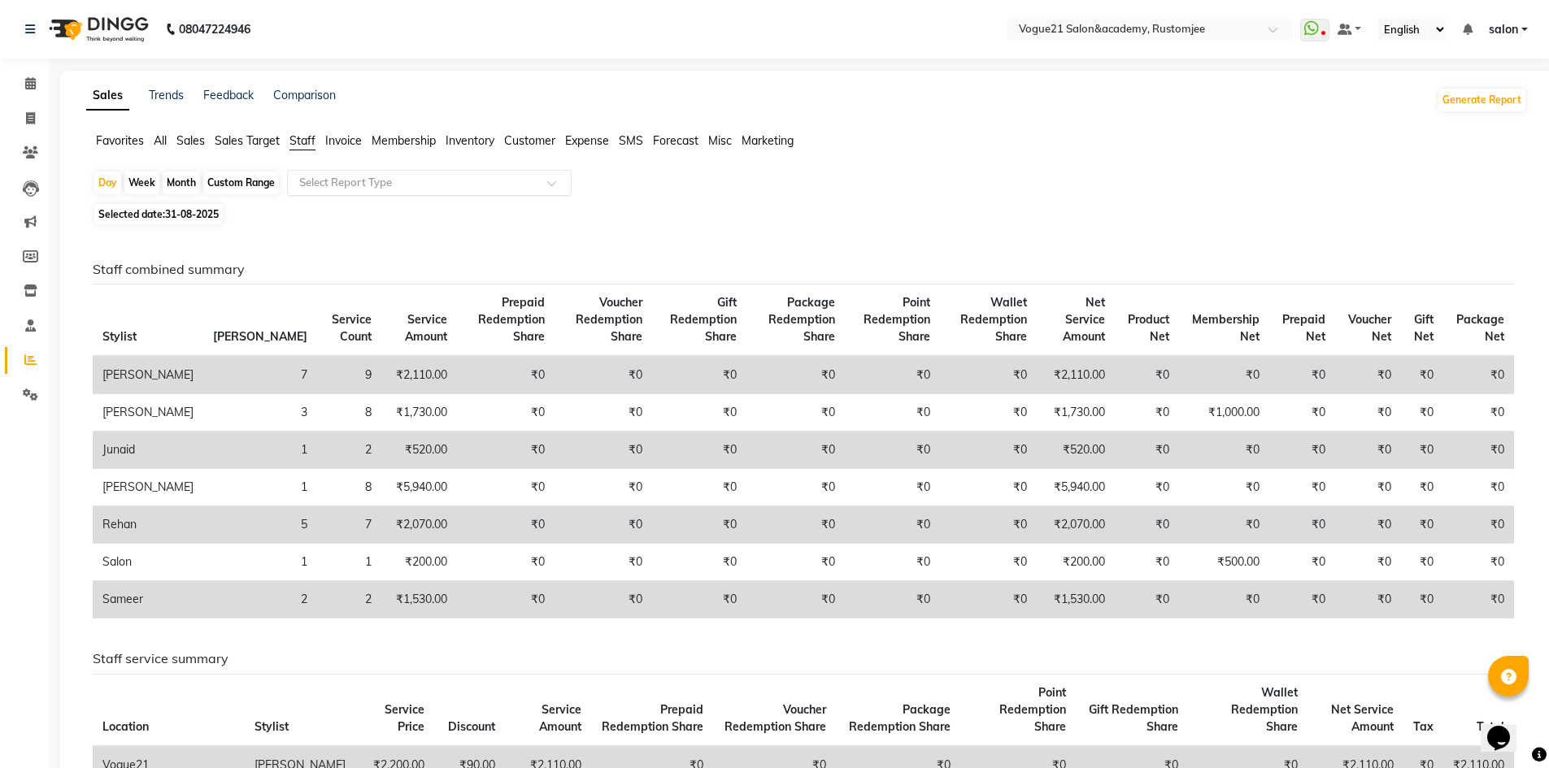
click at [344, 186] on input "text" at bounding box center [413, 183] width 234 height 16
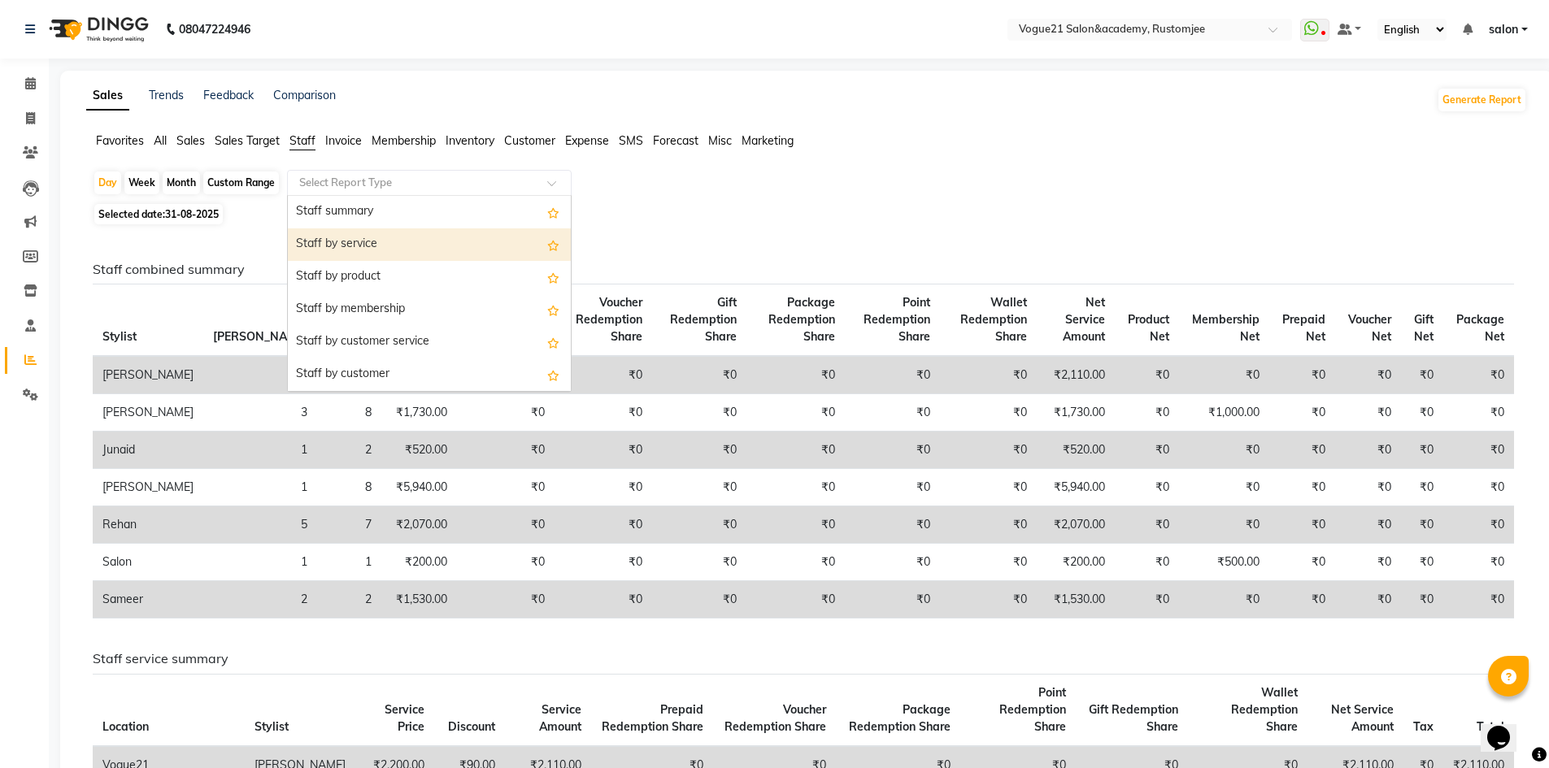
click at [344, 241] on div "Staff by service" at bounding box center [429, 244] width 283 height 33
select select "pdf"
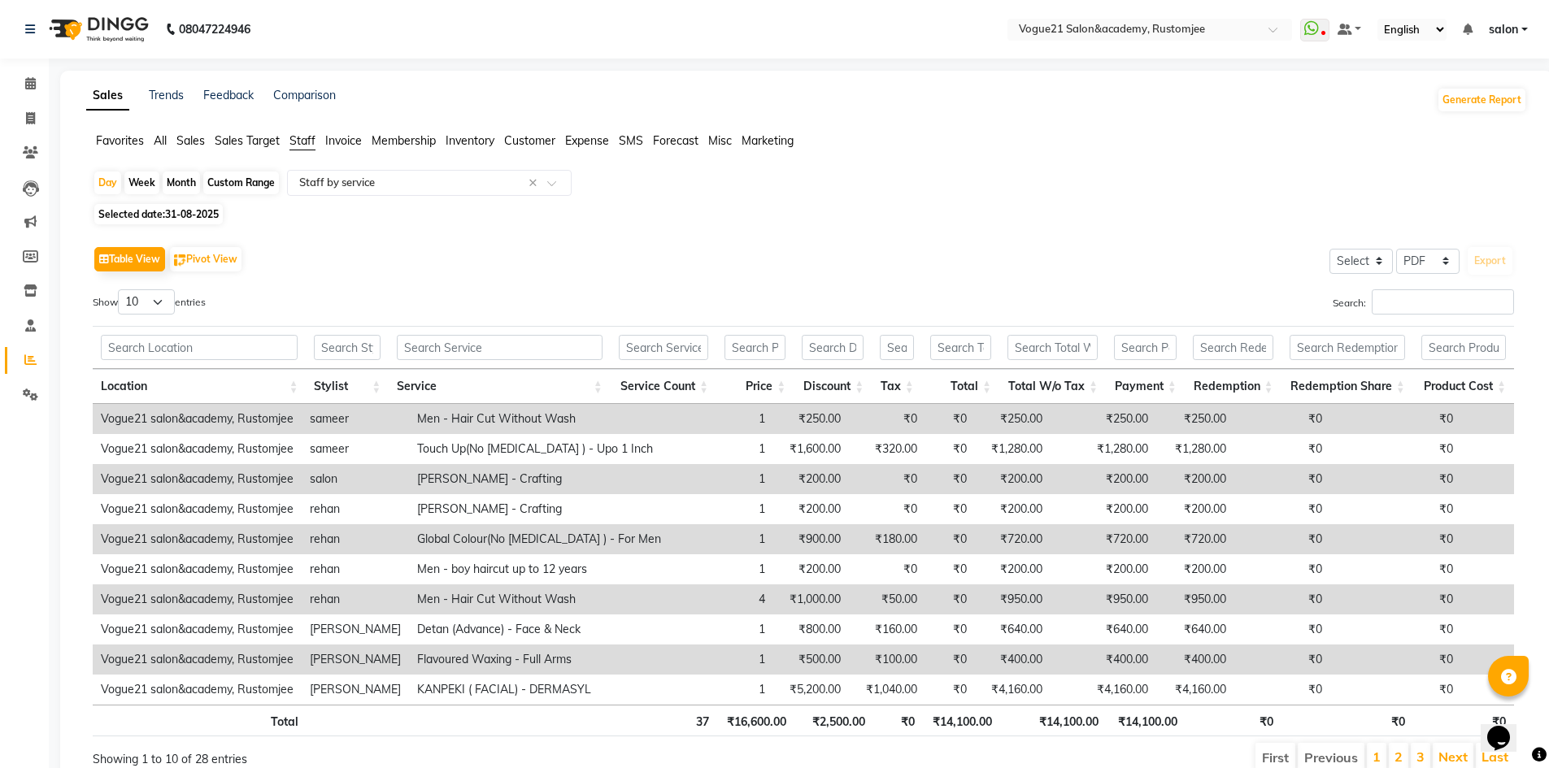
click at [176, 185] on div "Month" at bounding box center [181, 183] width 37 height 23
select select "8"
select select "2025"
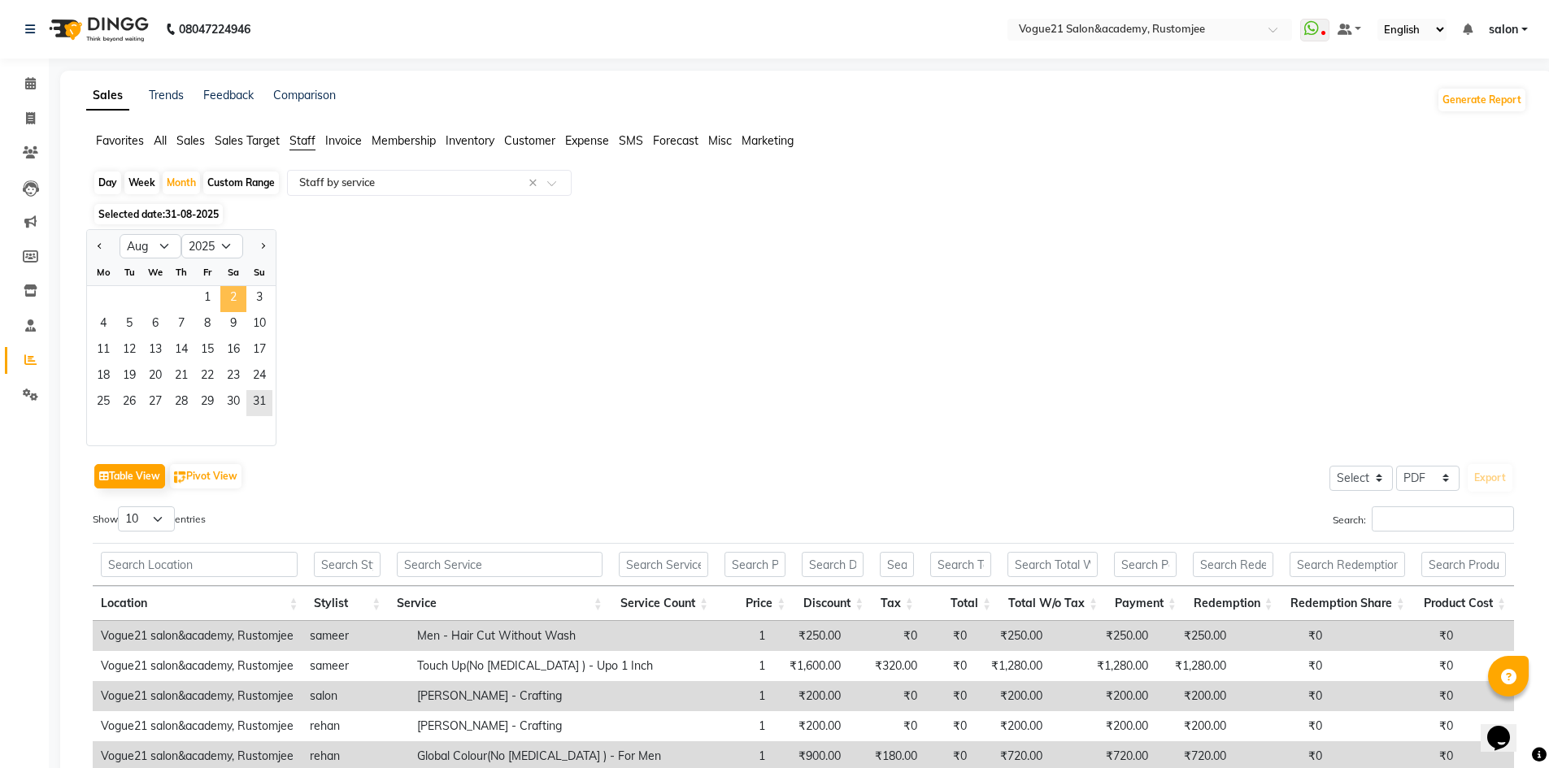
click at [228, 307] on span "2" at bounding box center [233, 299] width 26 height 26
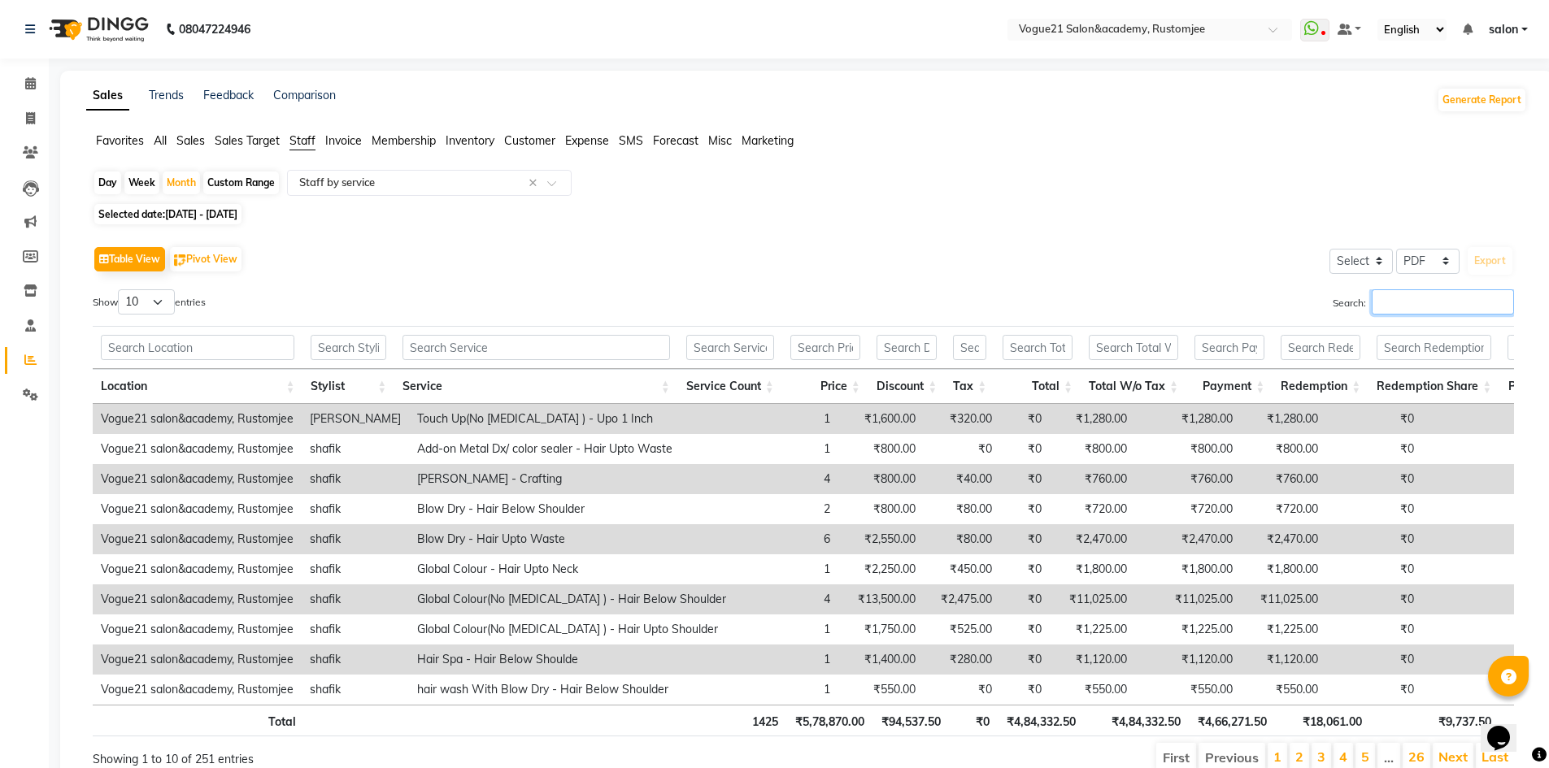
click at [1380, 312] on input "Search:" at bounding box center [1443, 301] width 142 height 25
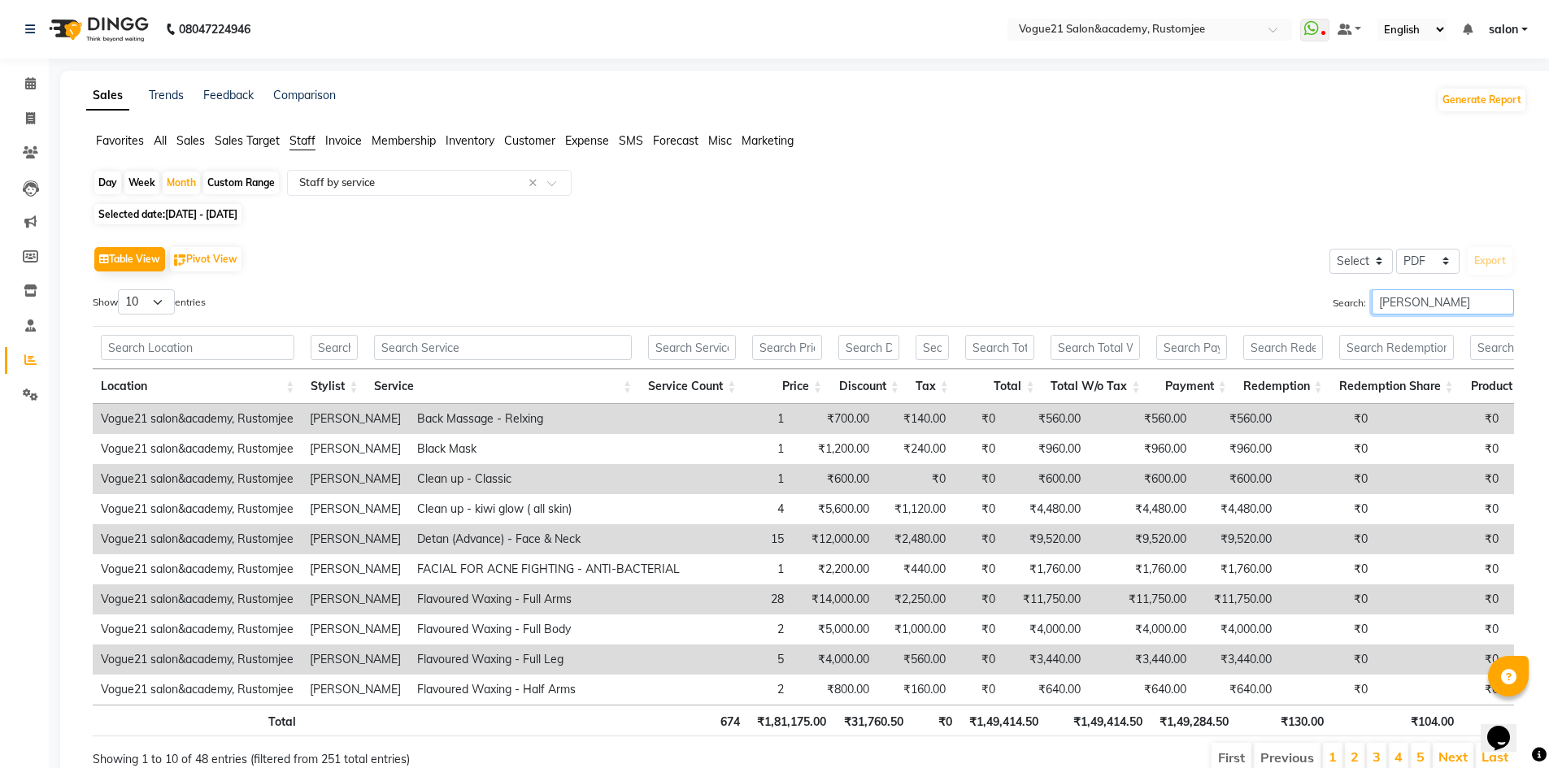
type input "[PERSON_NAME]"
click at [165, 302] on select "10 25 50 100" at bounding box center [146, 301] width 57 height 25
select select "100"
click at [120, 289] on select "10 25 50 100" at bounding box center [146, 301] width 57 height 25
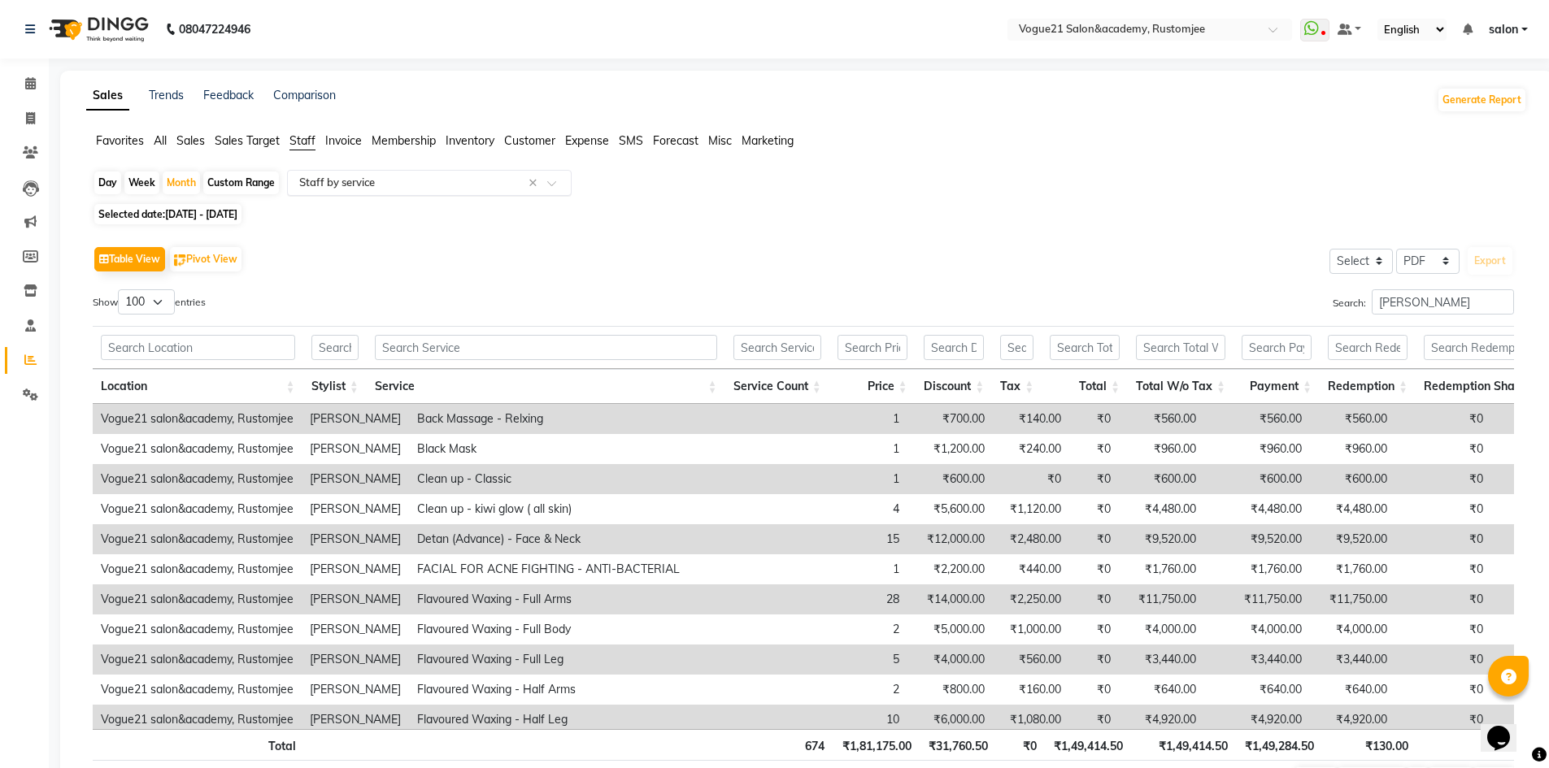
click at [364, 185] on input "text" at bounding box center [413, 183] width 234 height 16
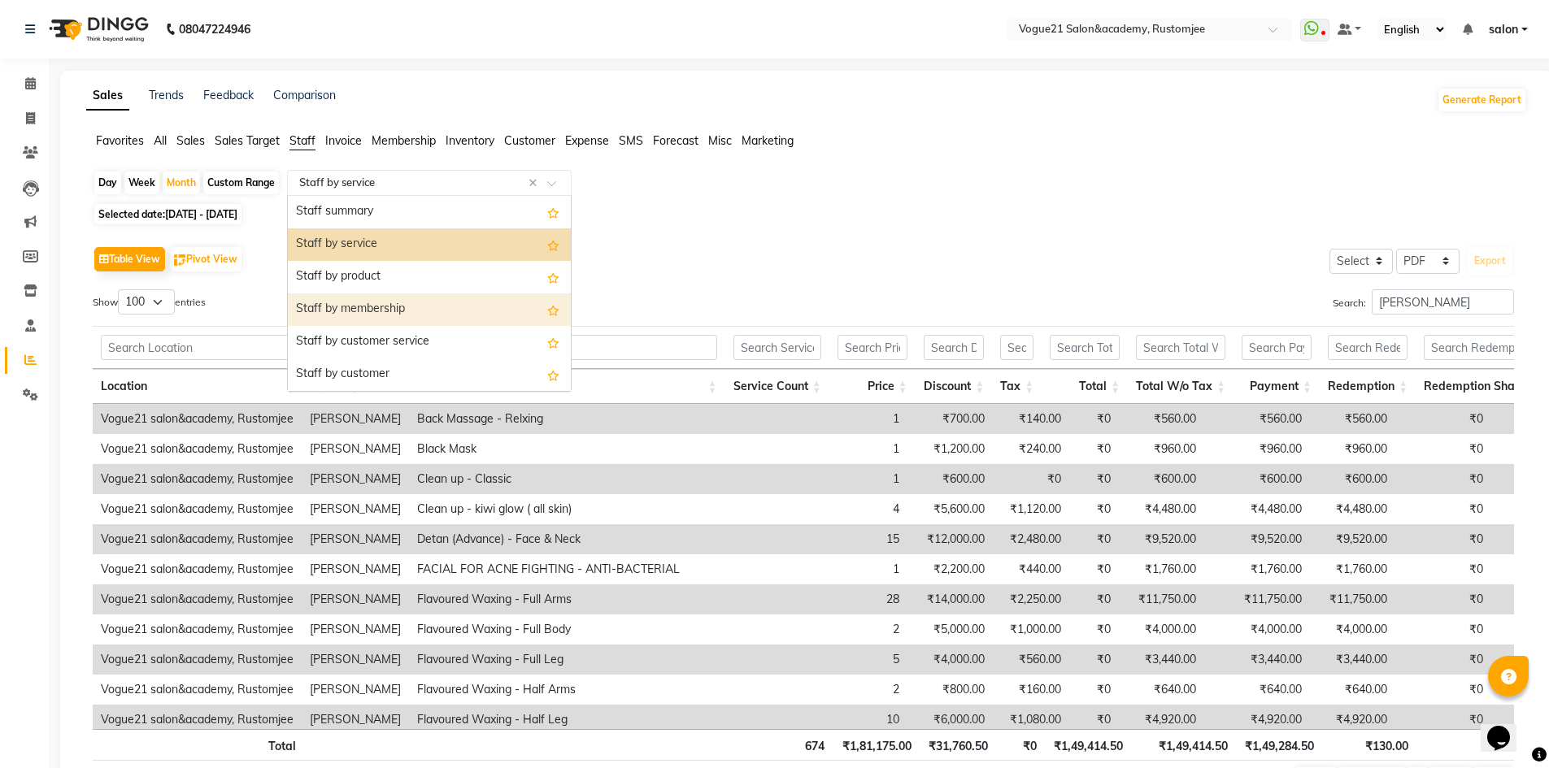
click at [384, 311] on div "Staff by membership" at bounding box center [429, 309] width 283 height 33
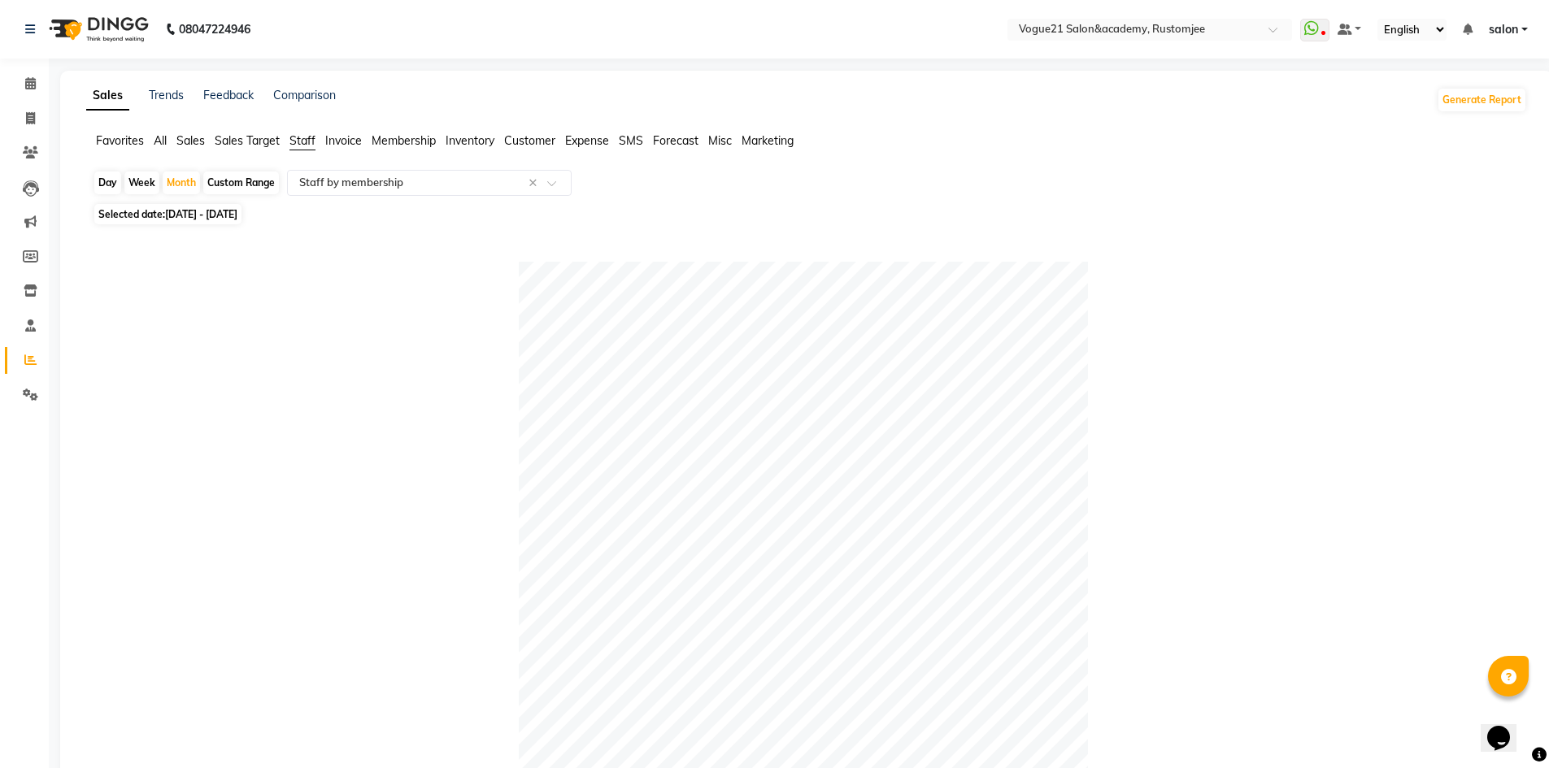
click at [161, 146] on span "All" at bounding box center [160, 140] width 13 height 15
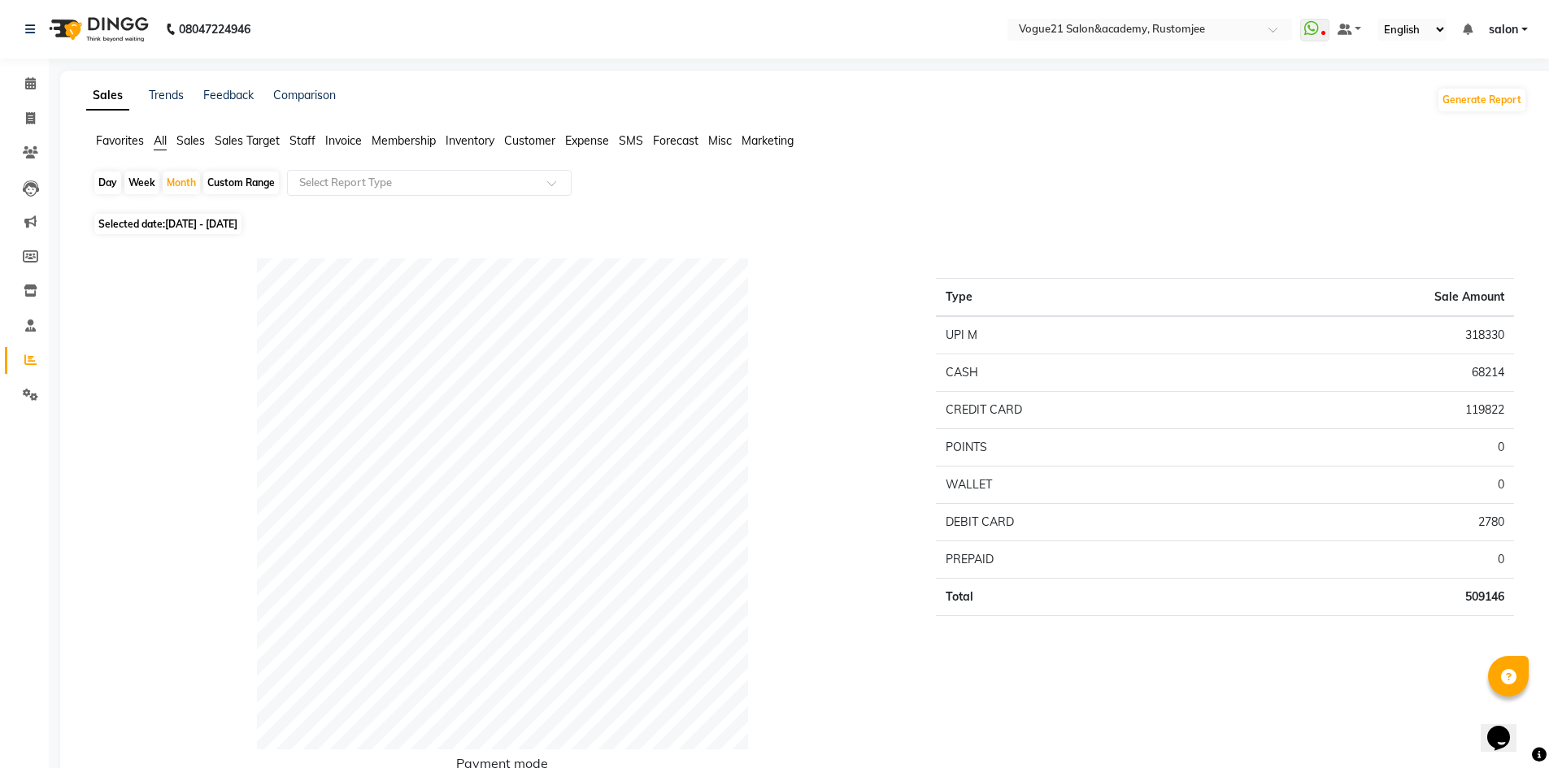
click at [106, 183] on div "Day" at bounding box center [107, 183] width 27 height 23
select select "8"
select select "2025"
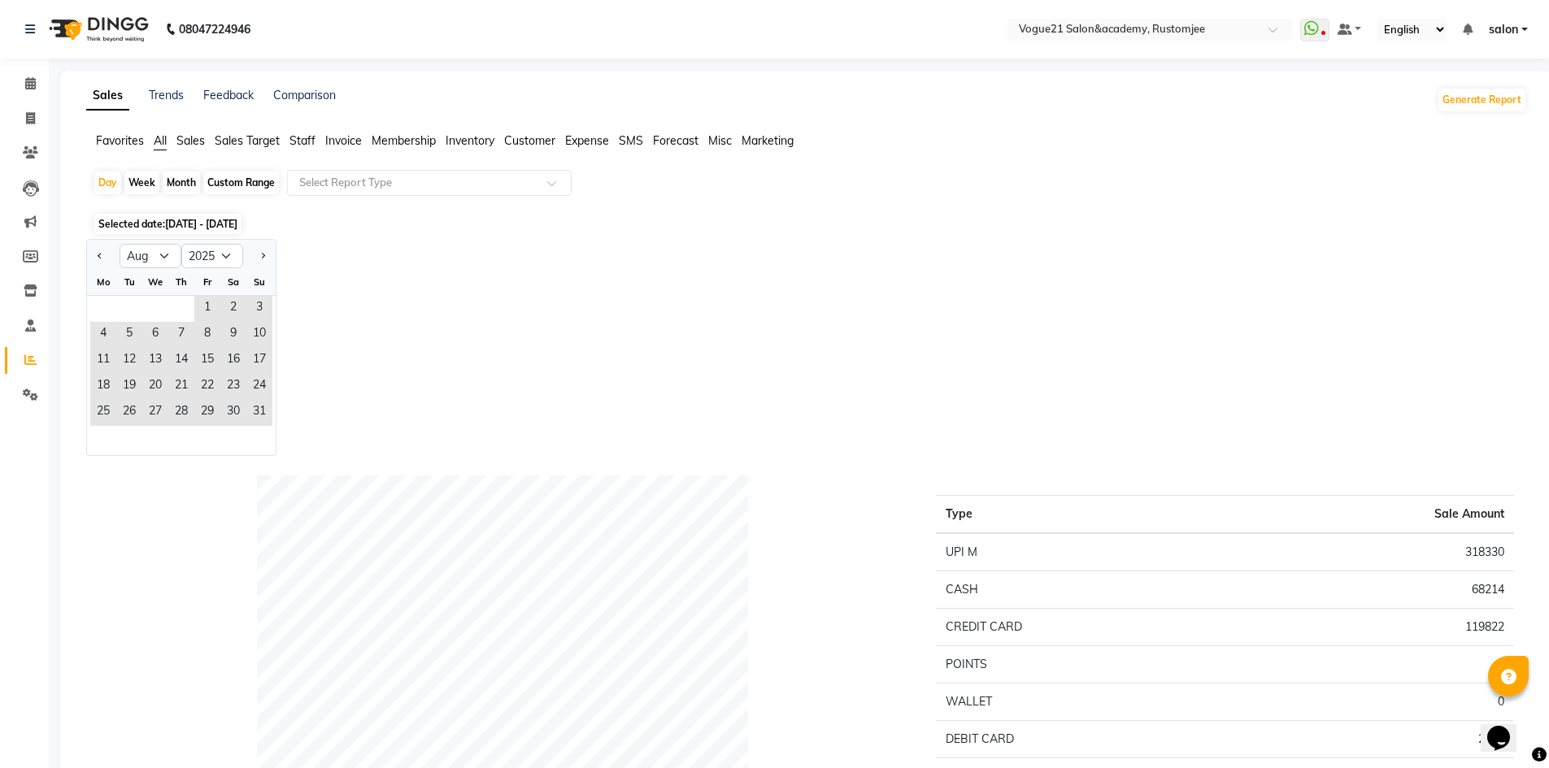
click at [185, 185] on div "Month" at bounding box center [181, 183] width 37 height 23
select select "8"
select select "2025"
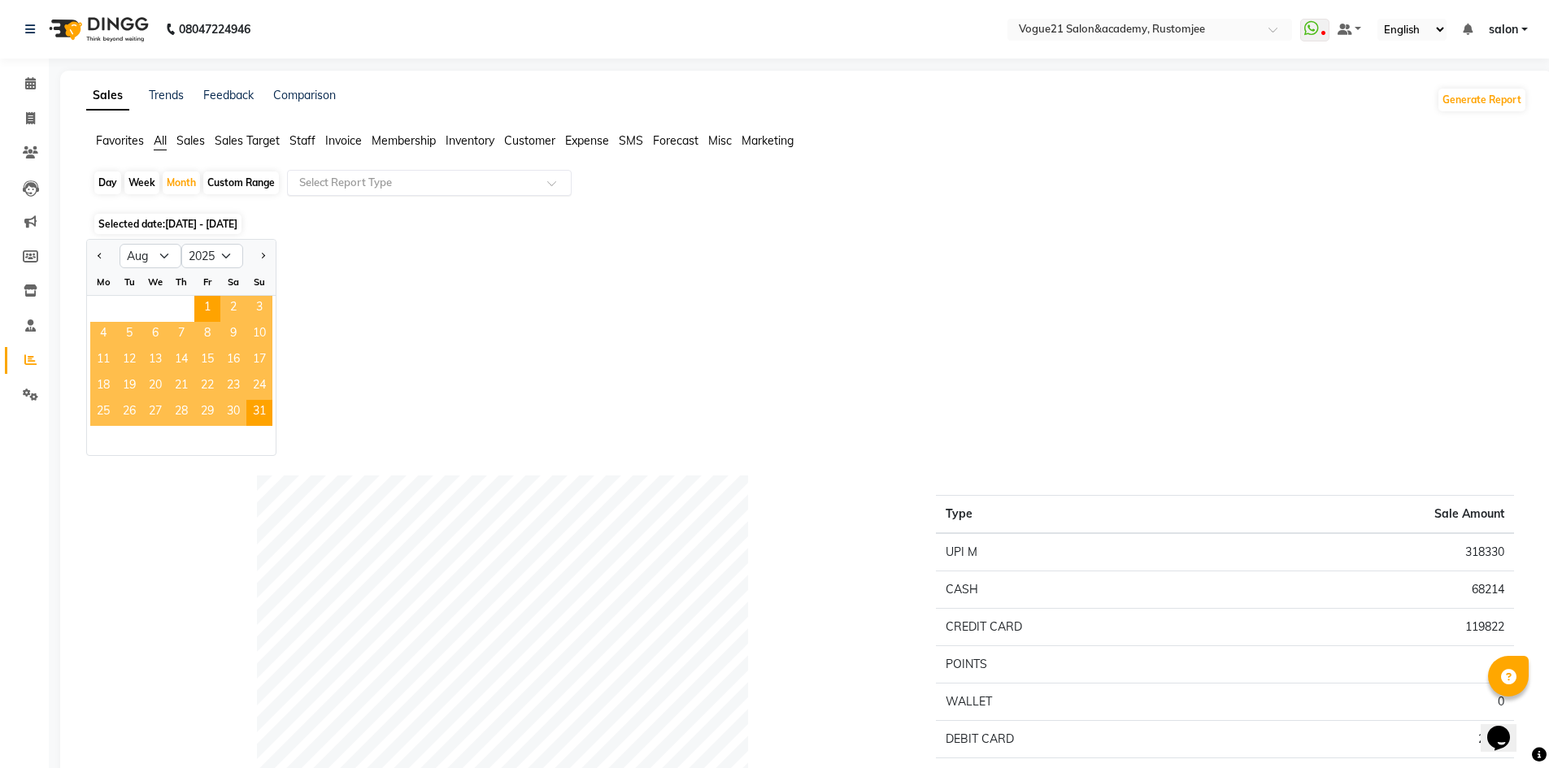
click at [411, 188] on input "text" at bounding box center [413, 183] width 234 height 16
click at [20, 93] on span at bounding box center [30, 84] width 28 height 19
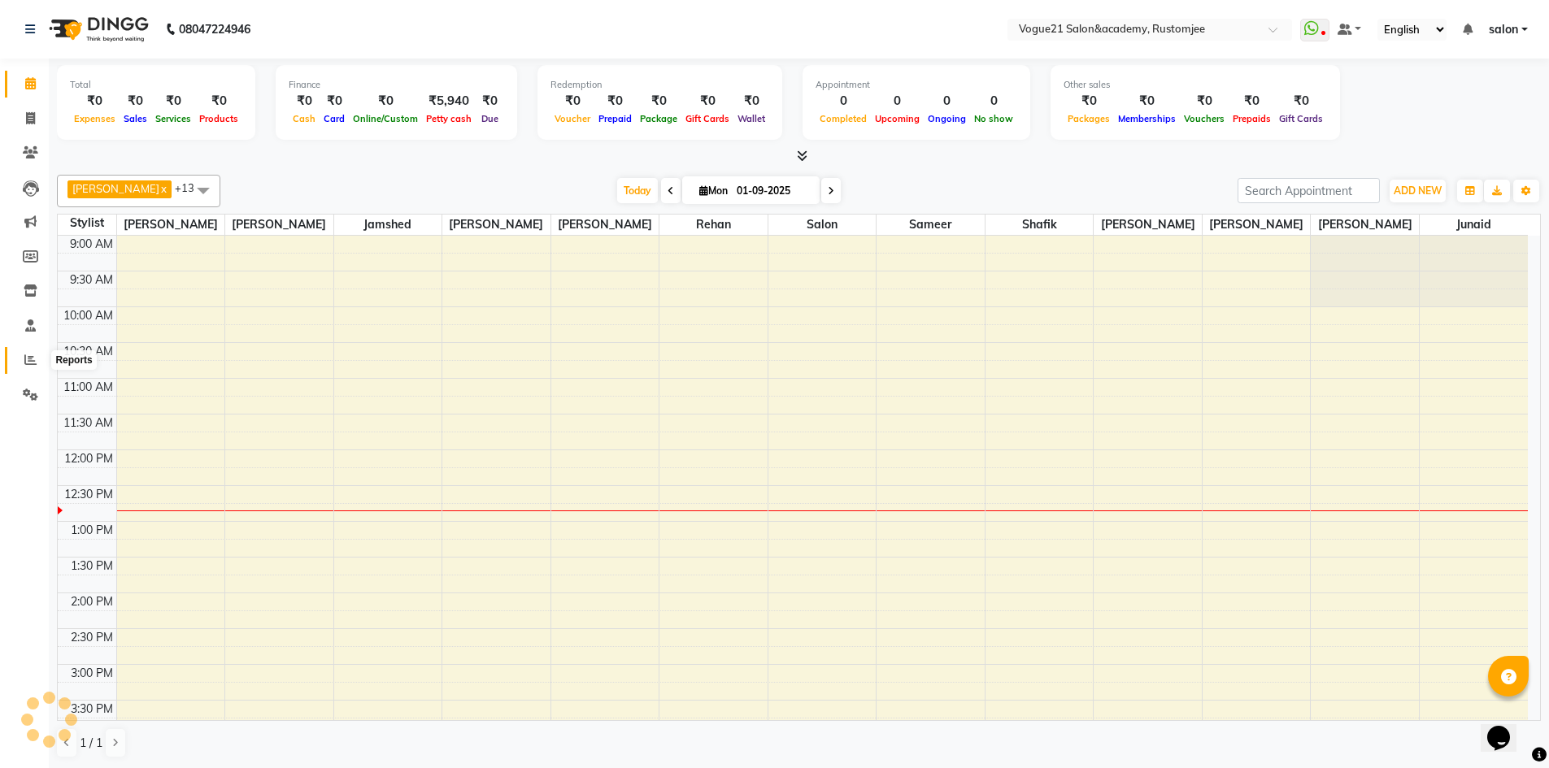
click at [29, 360] on icon at bounding box center [30, 360] width 12 height 12
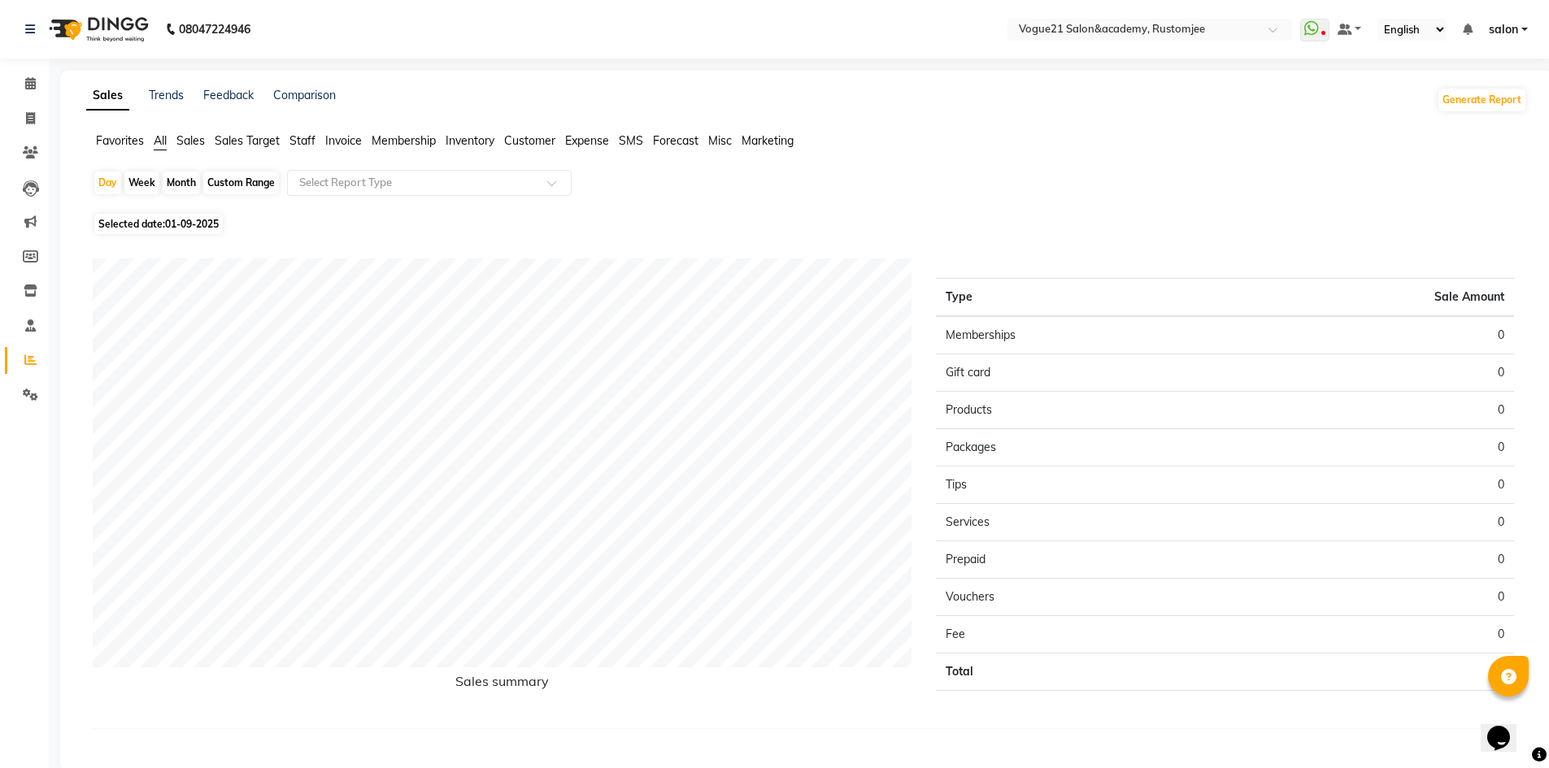
click at [175, 184] on div "Month" at bounding box center [181, 183] width 37 height 23
select select "9"
select select "2025"
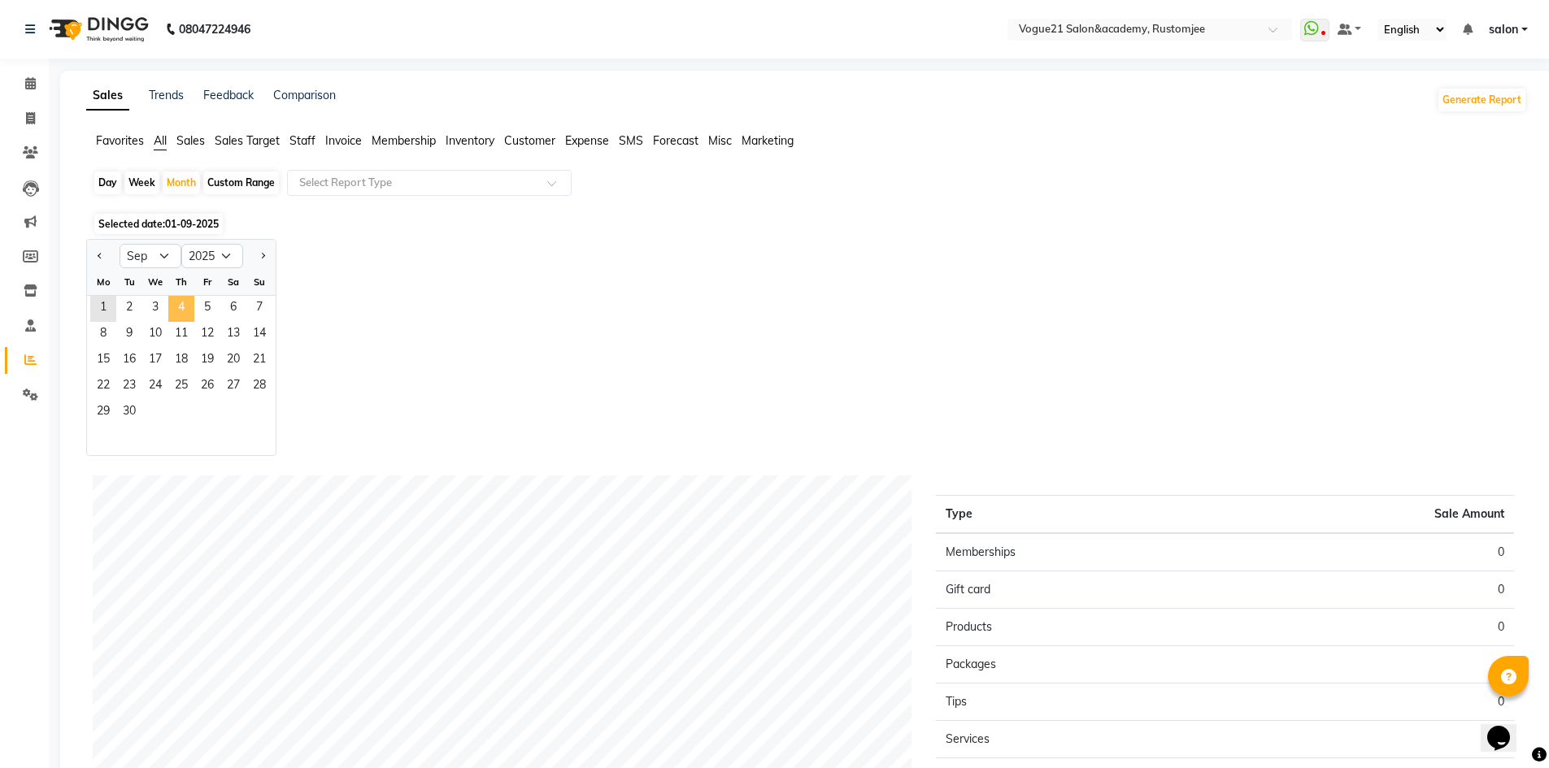
click at [191, 320] on span "4" at bounding box center [181, 309] width 26 height 26
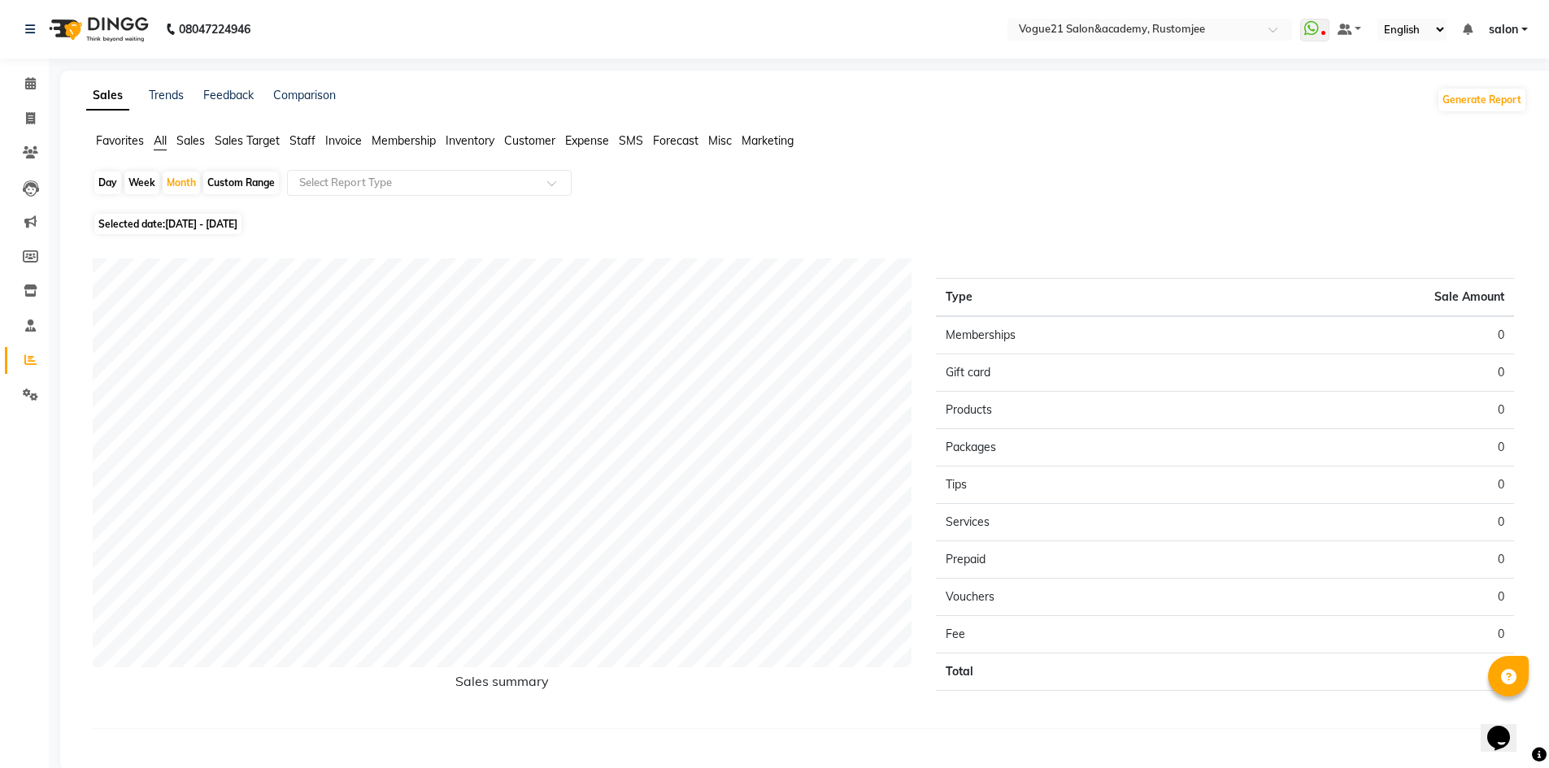
click at [302, 138] on span "Staff" at bounding box center [302, 140] width 26 height 15
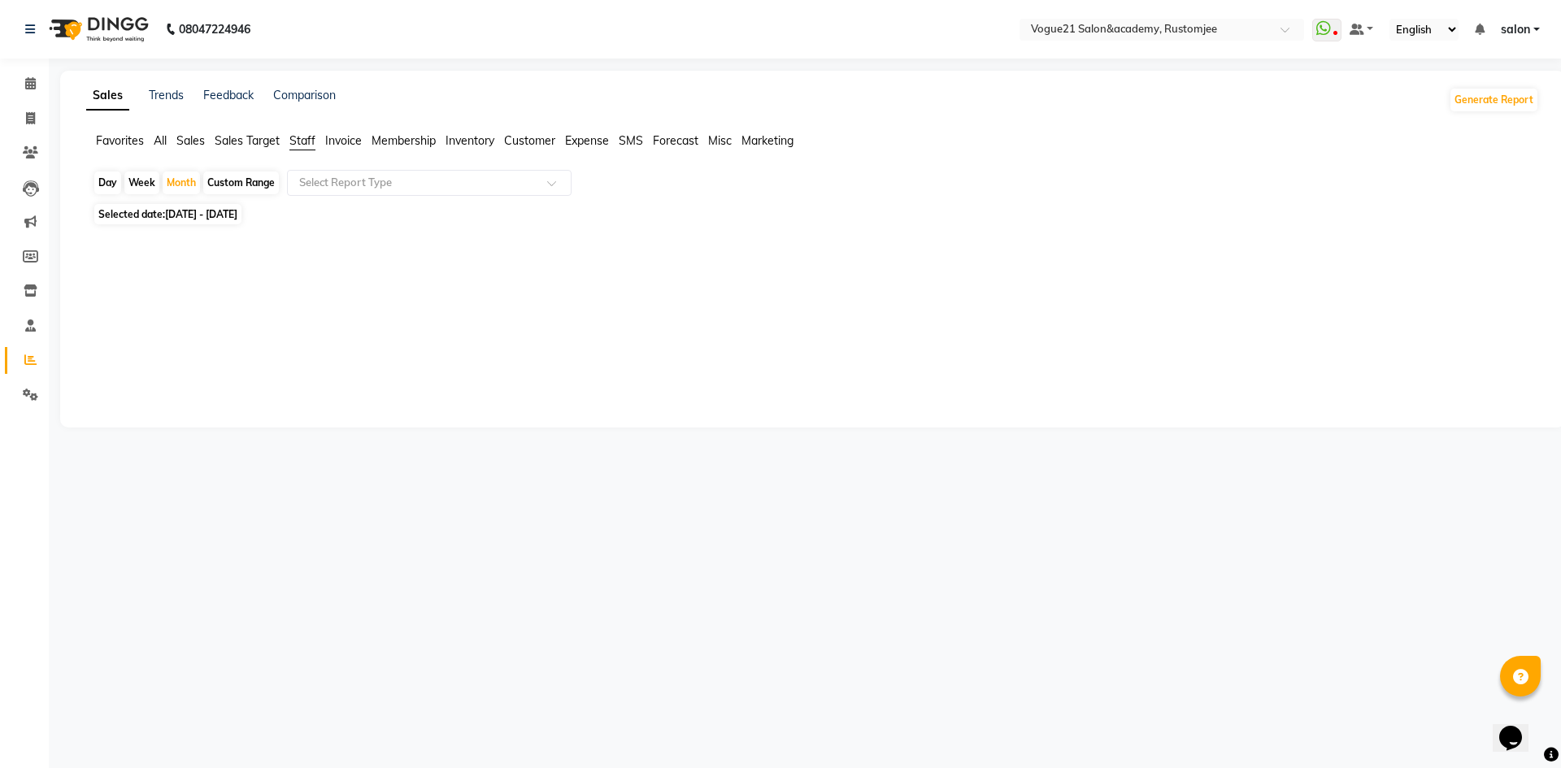
click at [113, 178] on div "Day" at bounding box center [107, 183] width 27 height 23
select select "9"
select select "2025"
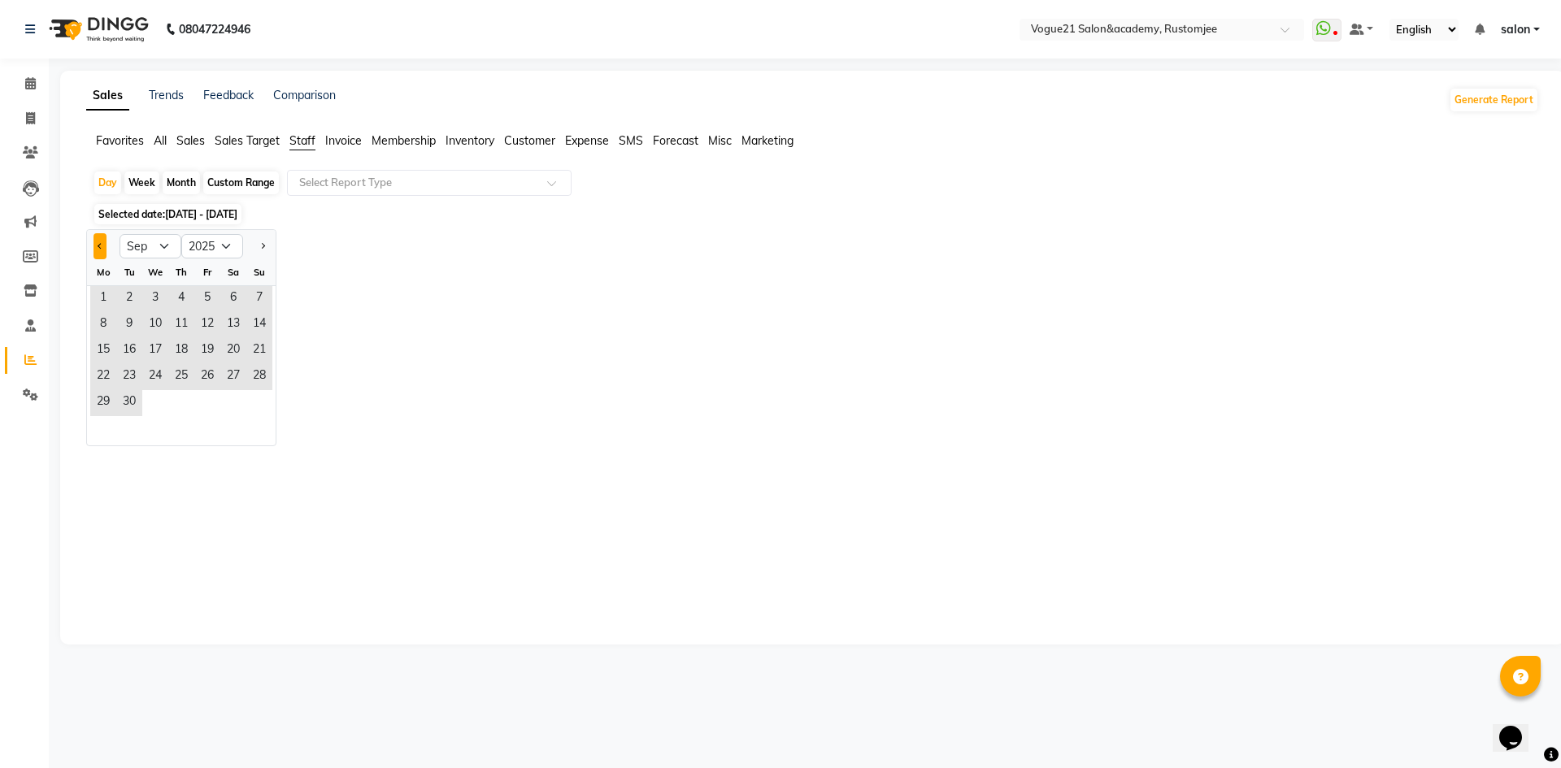
click at [102, 250] on button "Previous month" at bounding box center [99, 246] width 13 height 26
select select "8"
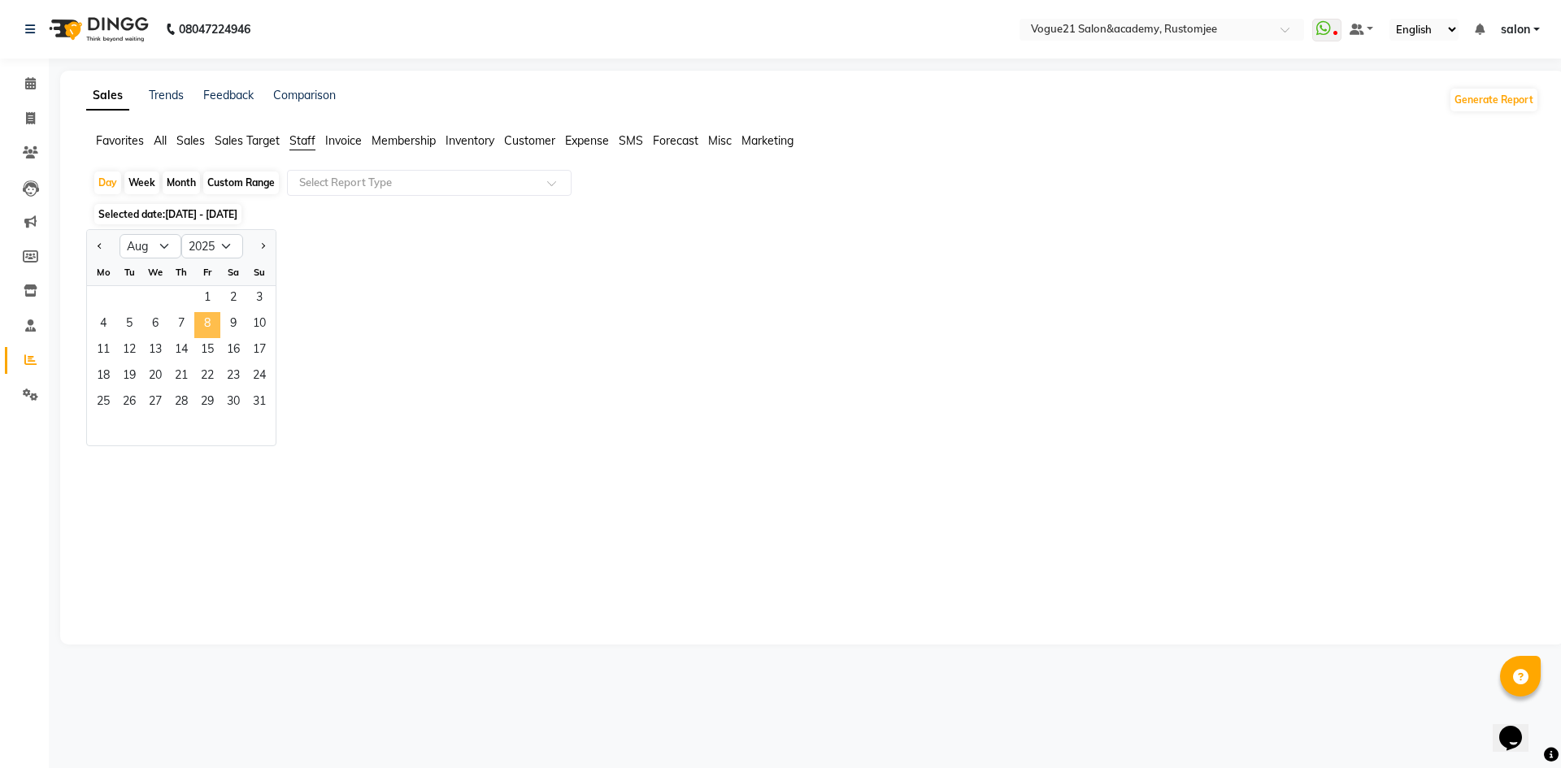
click at [212, 334] on span "8" at bounding box center [207, 325] width 26 height 26
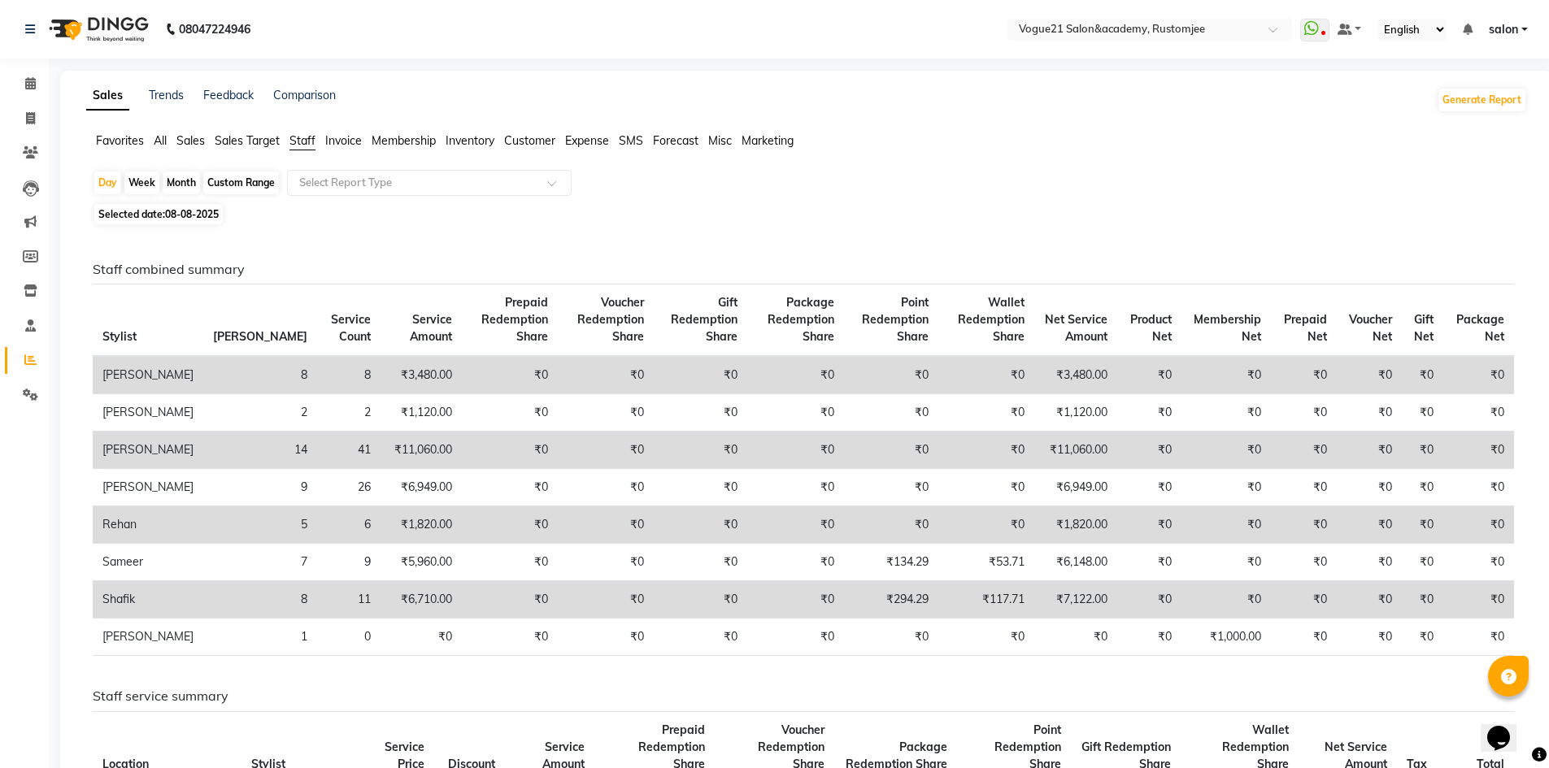
click at [176, 184] on div "Month" at bounding box center [181, 183] width 37 height 23
select select "8"
select select "2025"
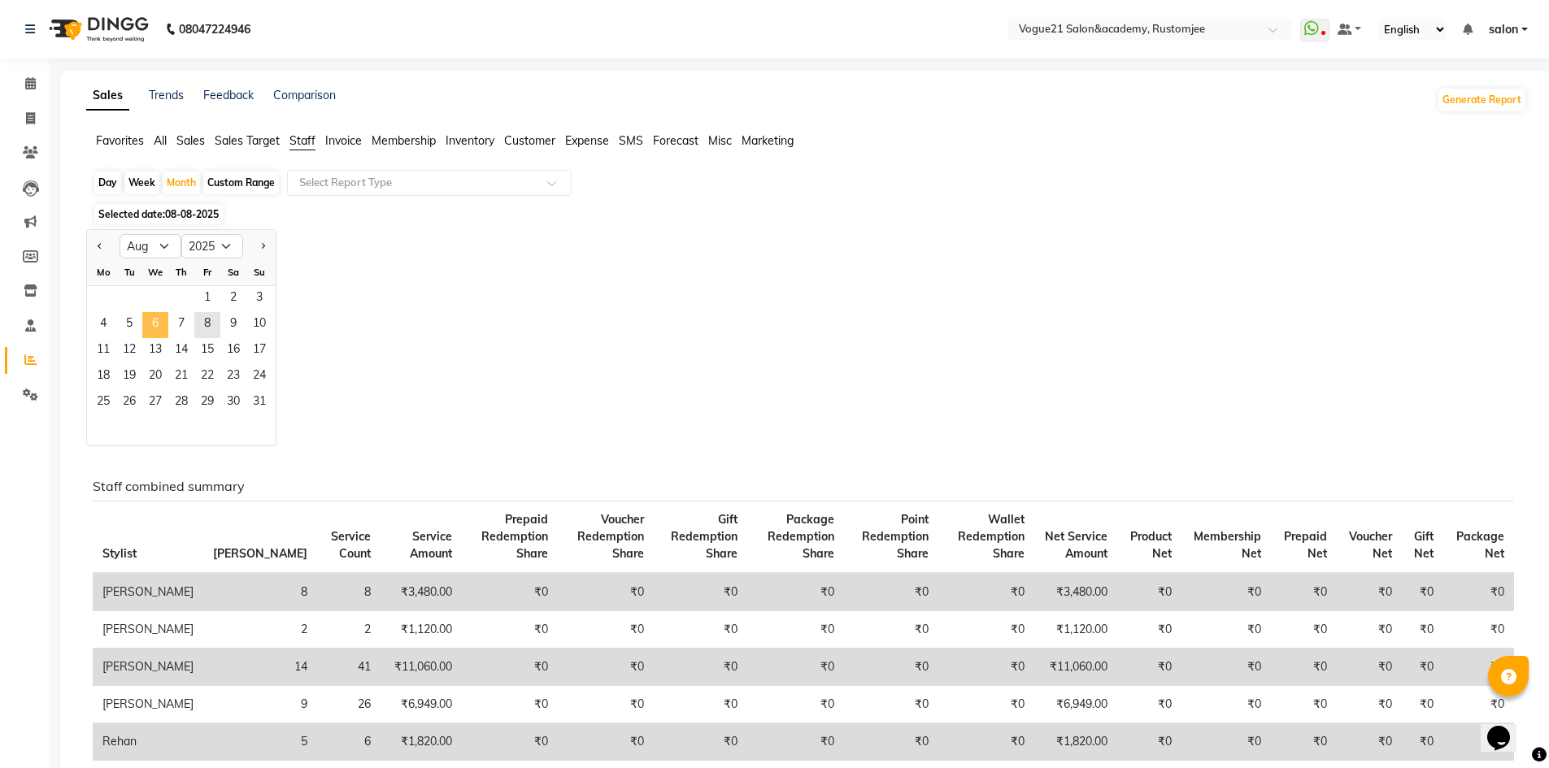
click at [153, 332] on span "6" at bounding box center [155, 325] width 26 height 26
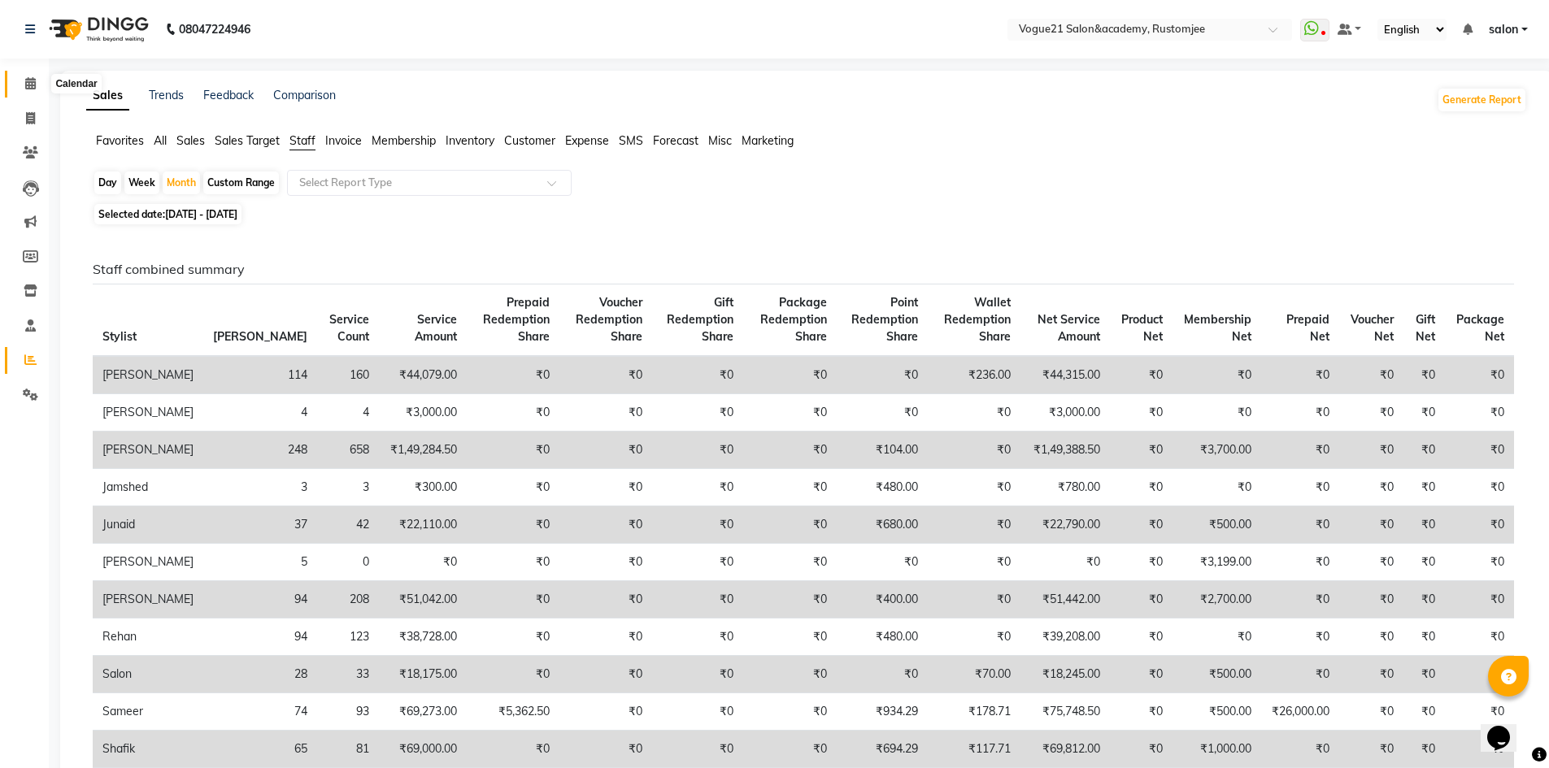
click at [34, 83] on icon at bounding box center [30, 83] width 11 height 12
